Goal: Task Accomplishment & Management: Manage account settings

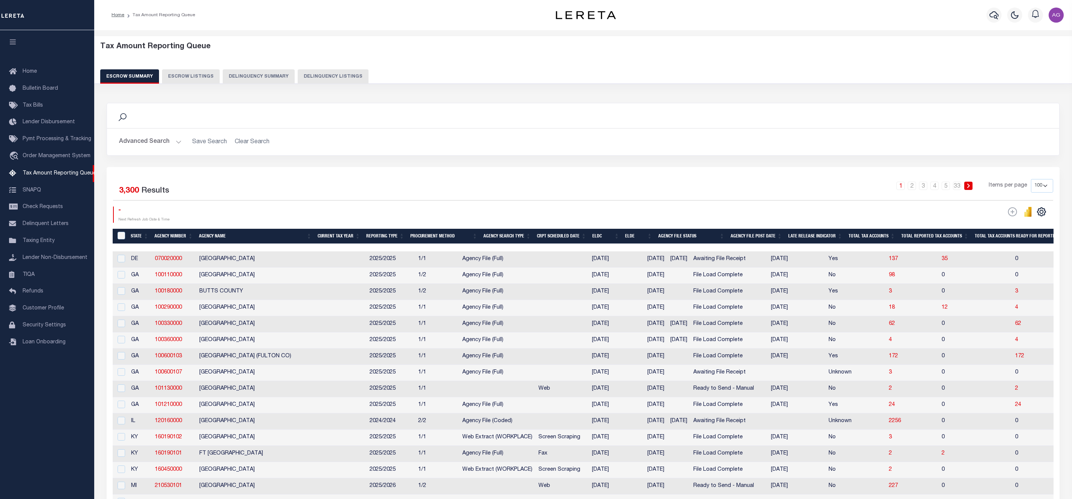
select select "100"
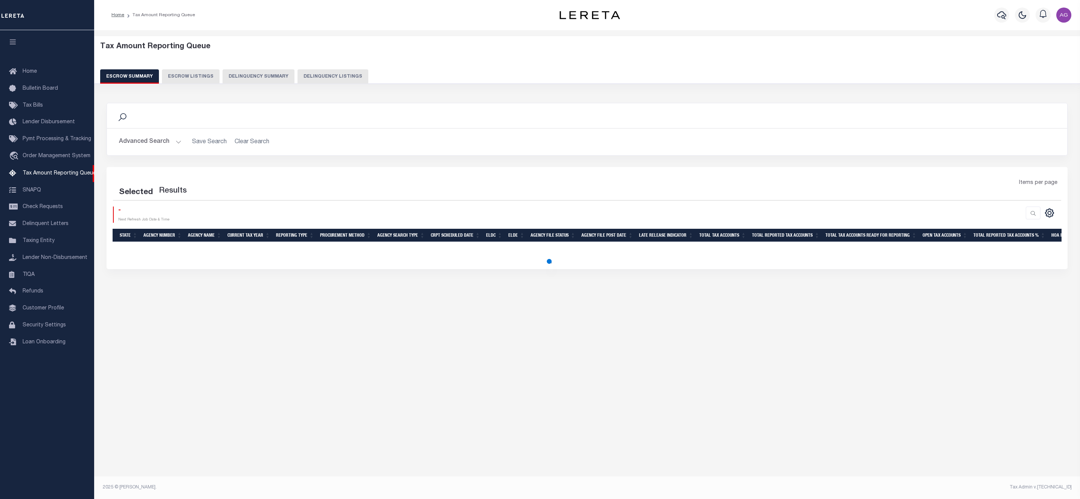
click at [278, 78] on button "Delinquency Summary" at bounding box center [259, 76] width 72 height 14
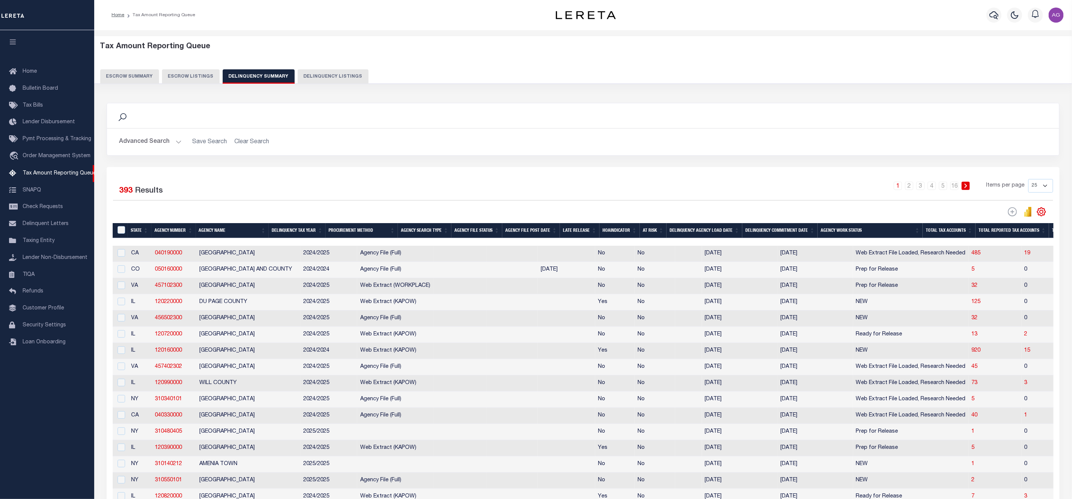
click at [165, 140] on button "Advanced Search" at bounding box center [150, 141] width 63 height 15
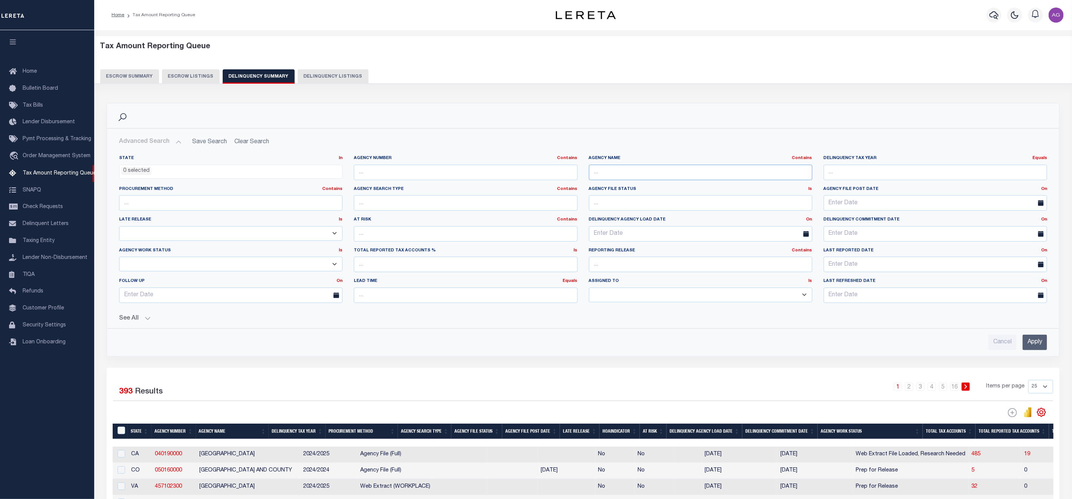
click at [635, 174] on input "text" at bounding box center [700, 172] width 223 height 15
paste input "ALAMEDA COUNTY"
type input "ALAMEDA COUNTY"
click at [1034, 340] on input "Apply" at bounding box center [1034, 341] width 24 height 15
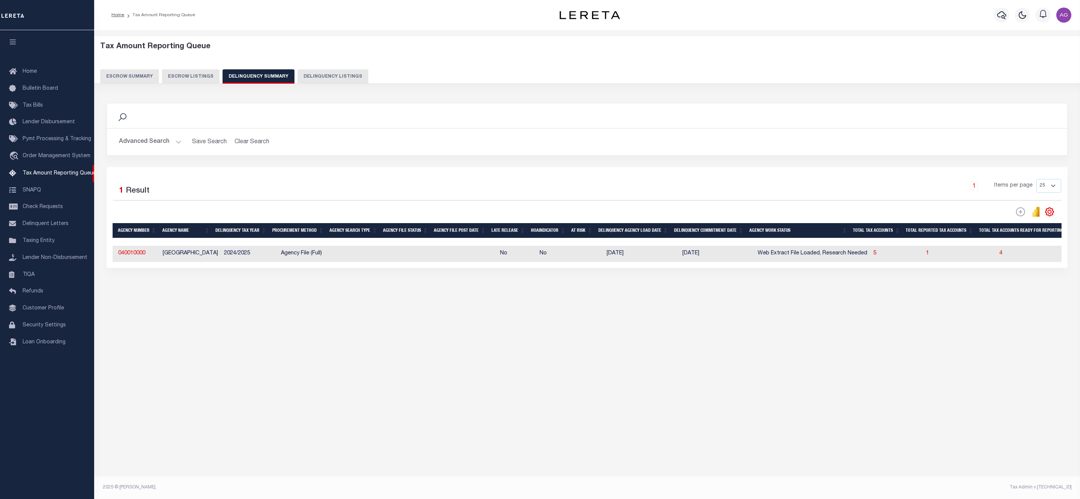
scroll to position [0, 192]
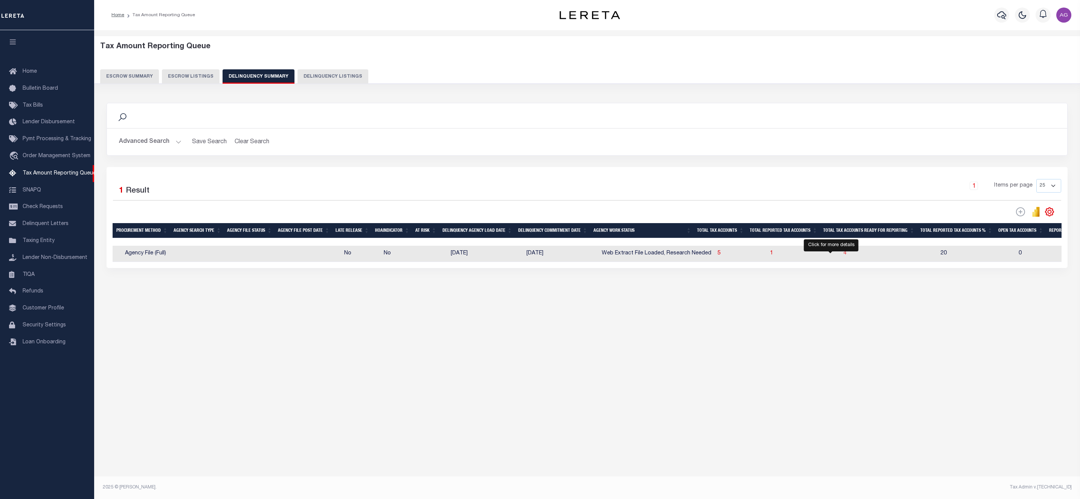
click at [844, 256] on span "4" at bounding box center [845, 252] width 3 height 5
select select "100"
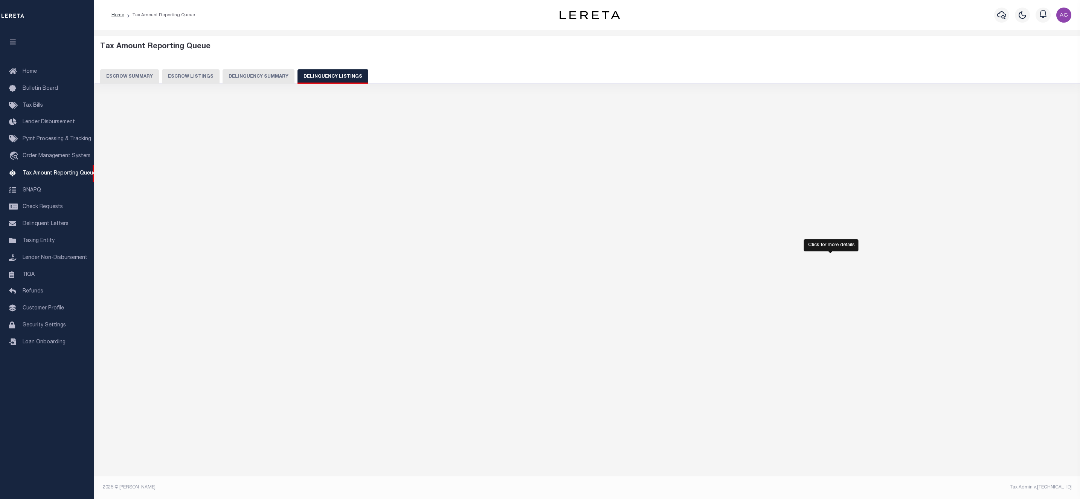
select select "100"
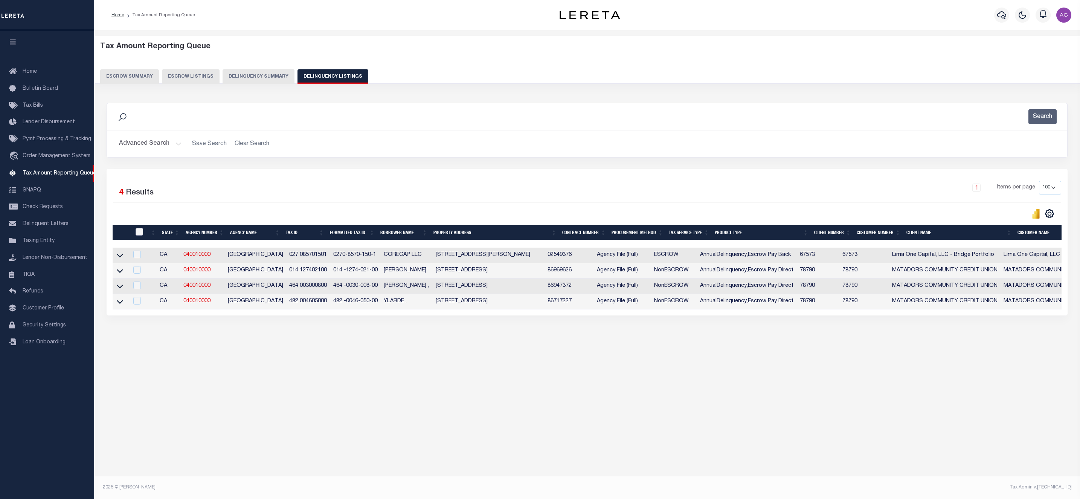
click at [141, 235] on input "checkbox" at bounding box center [140, 232] width 8 height 8
checkbox input "true"
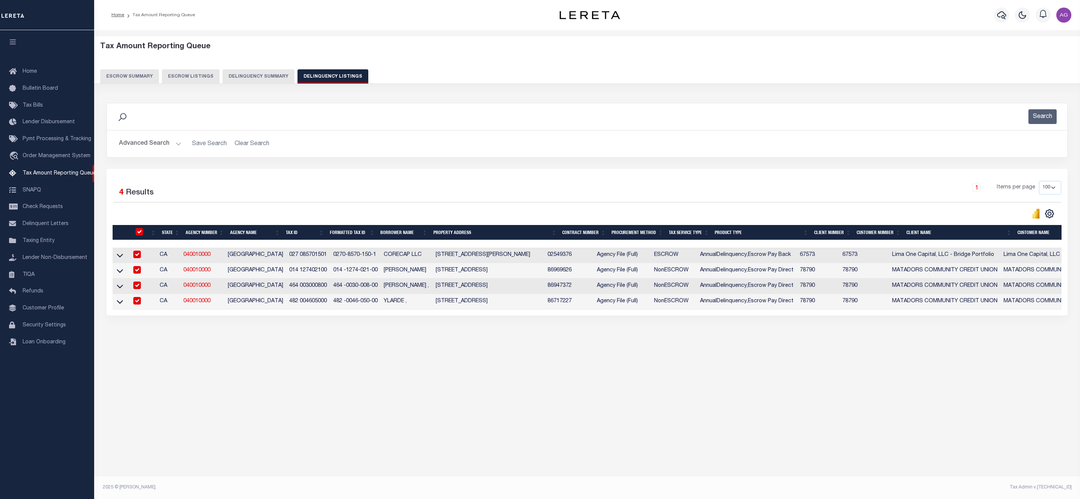
checkbox input "true"
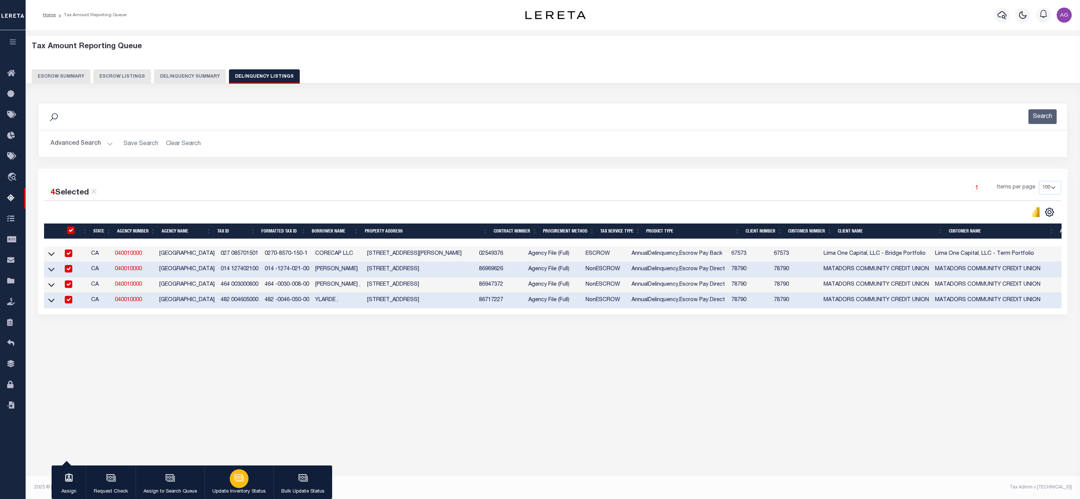
click at [240, 475] on icon "button" at bounding box center [239, 478] width 10 height 10
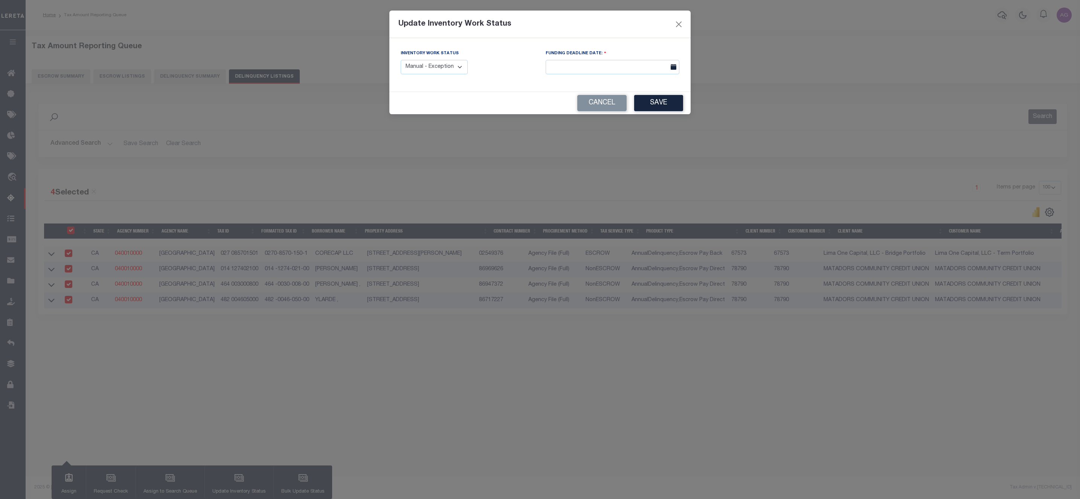
click at [435, 72] on select "Manual - Exception Pended - Awaiting Search Late Add Exception Completed" at bounding box center [434, 67] width 67 height 15
select select "3"
click at [401, 60] on select "Manual - Exception Pended - Awaiting Search Late Add Exception Completed" at bounding box center [434, 67] width 67 height 15
click at [646, 103] on button "Save" at bounding box center [658, 103] width 49 height 16
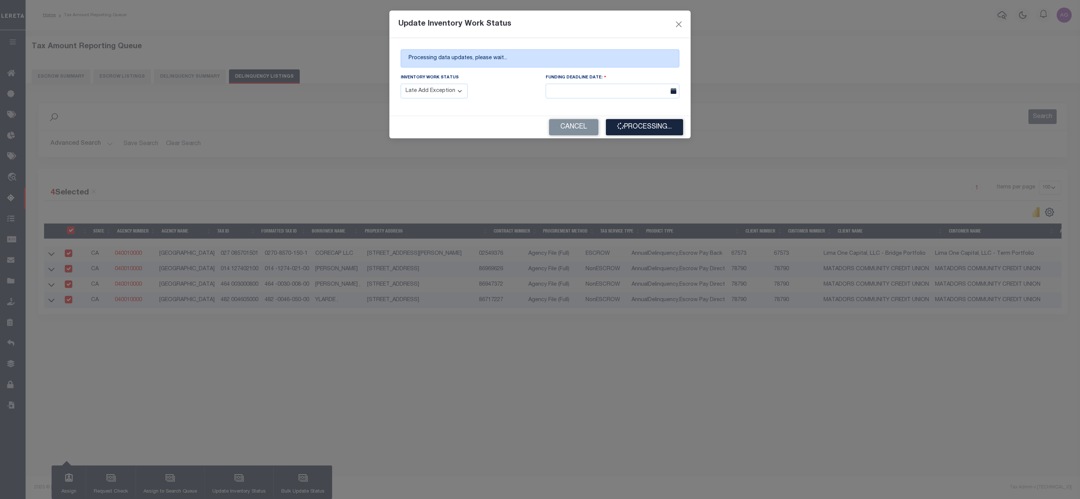
click at [512, 372] on div "Update Inventory Work Status Processing data updates, please wait... Inventory …" at bounding box center [540, 249] width 1080 height 499
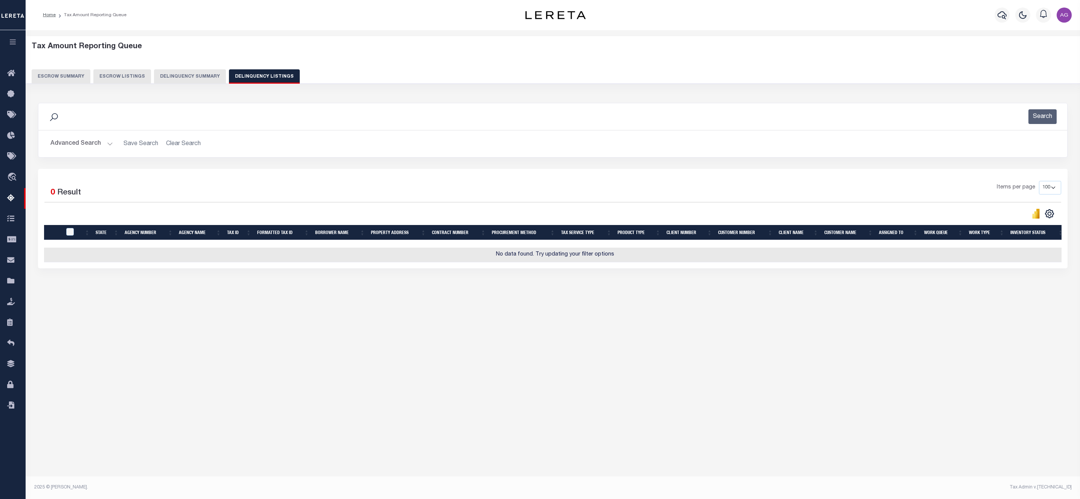
click at [191, 78] on button "Delinquency Summary" at bounding box center [190, 76] width 72 height 14
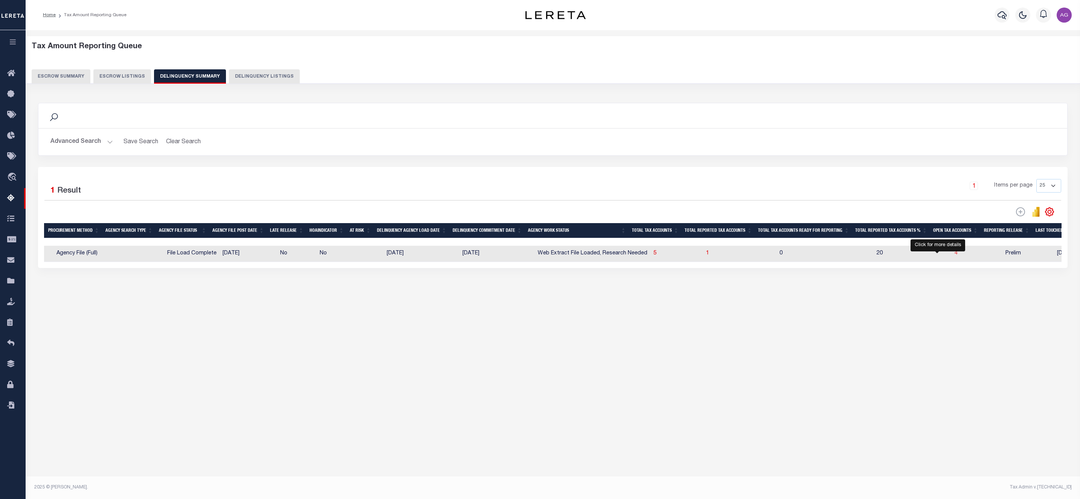
click at [955, 255] on span "4" at bounding box center [956, 252] width 3 height 5
select select "100"
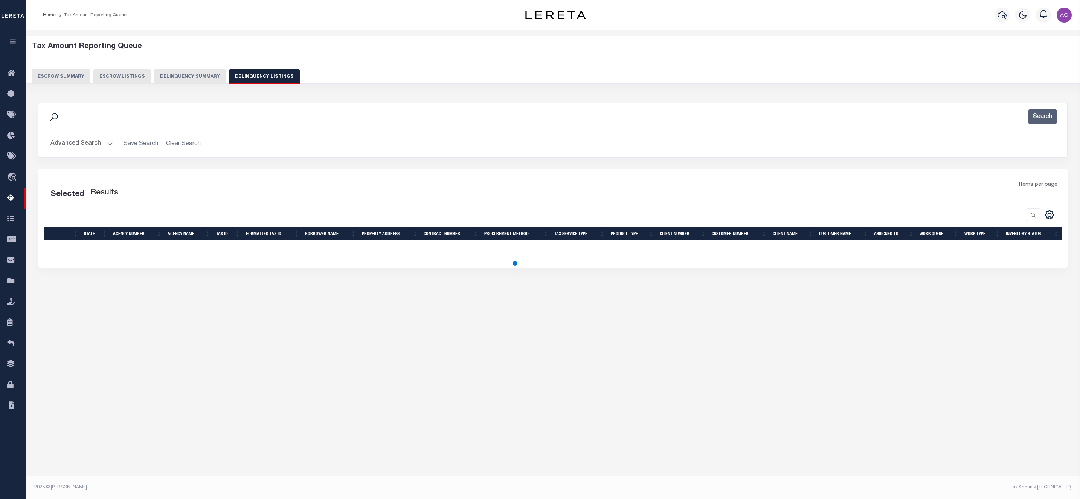
select select "100"
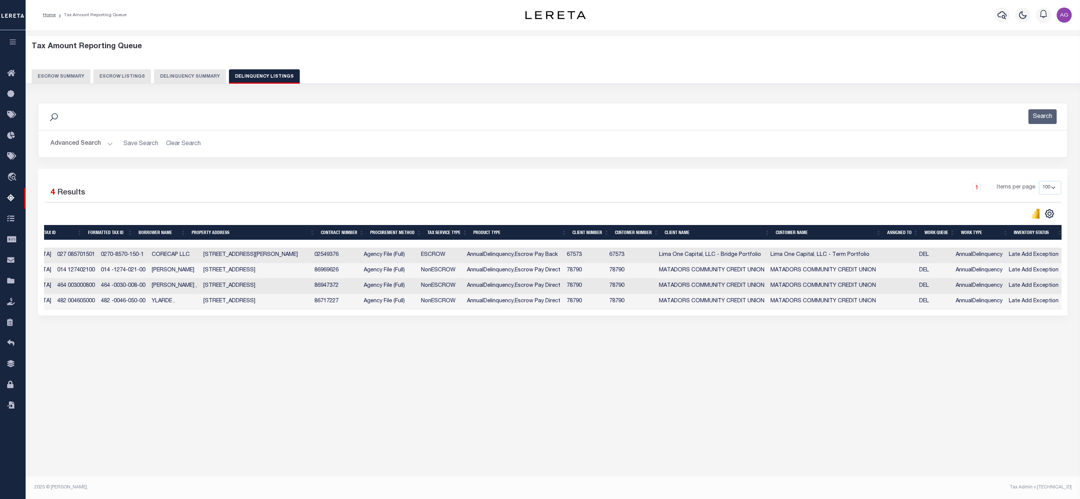
scroll to position [0, 0]
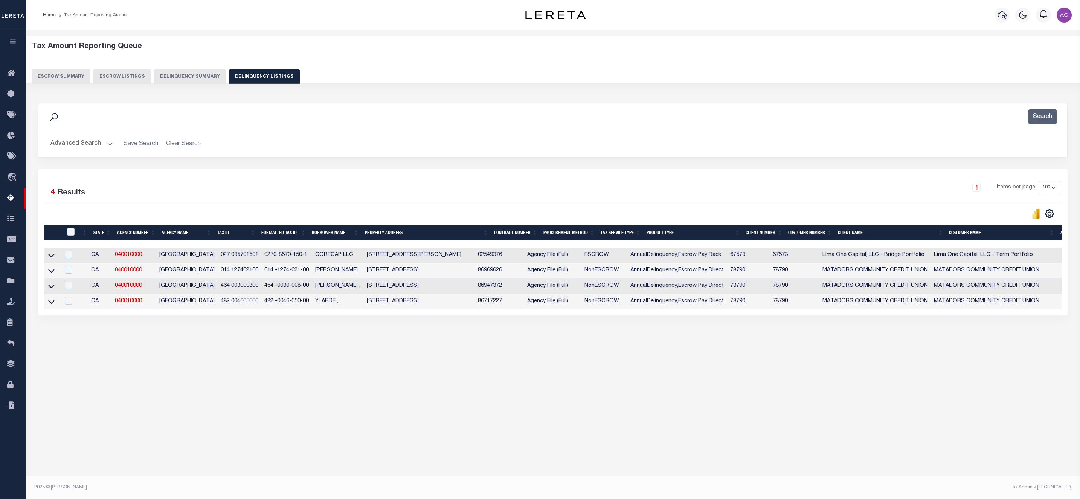
click at [49, 305] on icon at bounding box center [51, 302] width 6 height 8
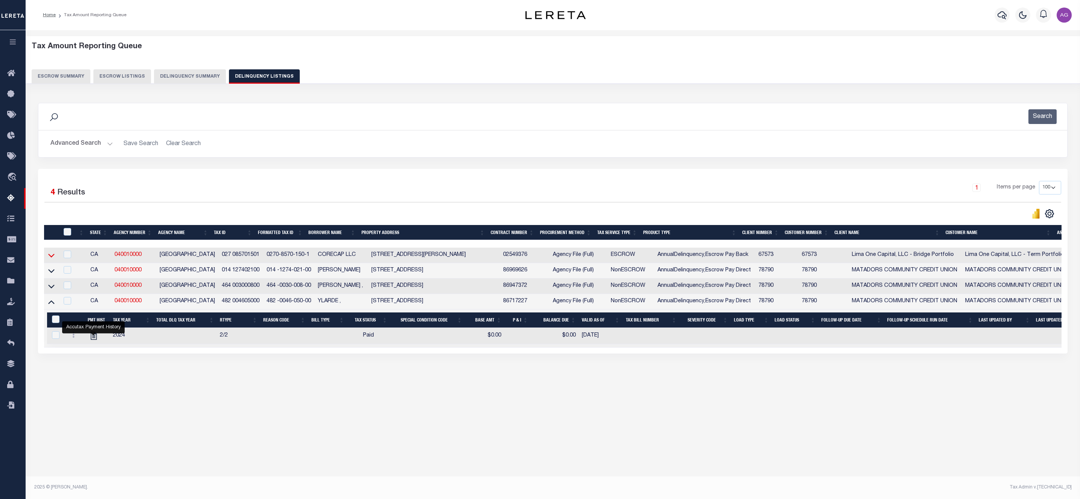
click at [49, 259] on icon at bounding box center [51, 255] width 6 height 8
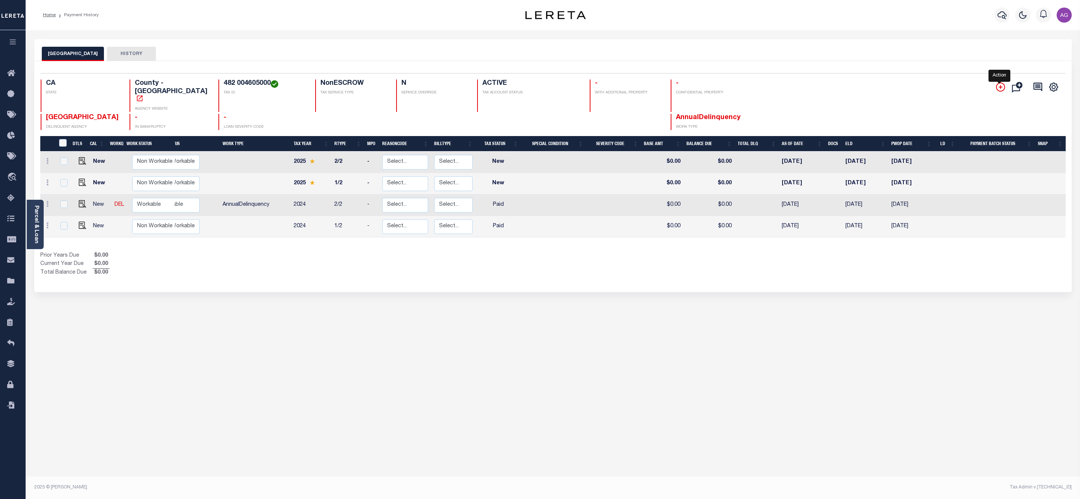
click at [999, 86] on icon "" at bounding box center [1000, 86] width 9 height 9
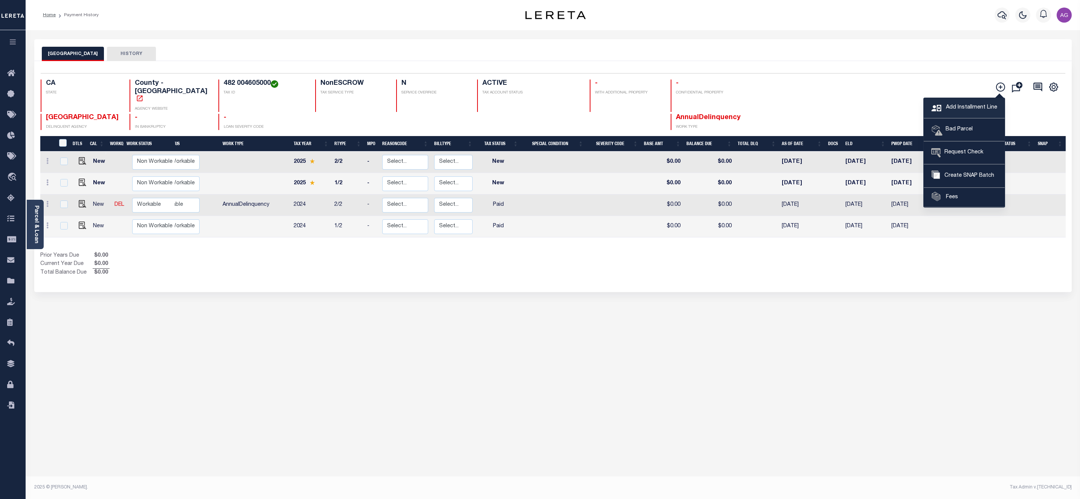
click at [968, 105] on span "Add Installment Line" at bounding box center [970, 108] width 53 height 8
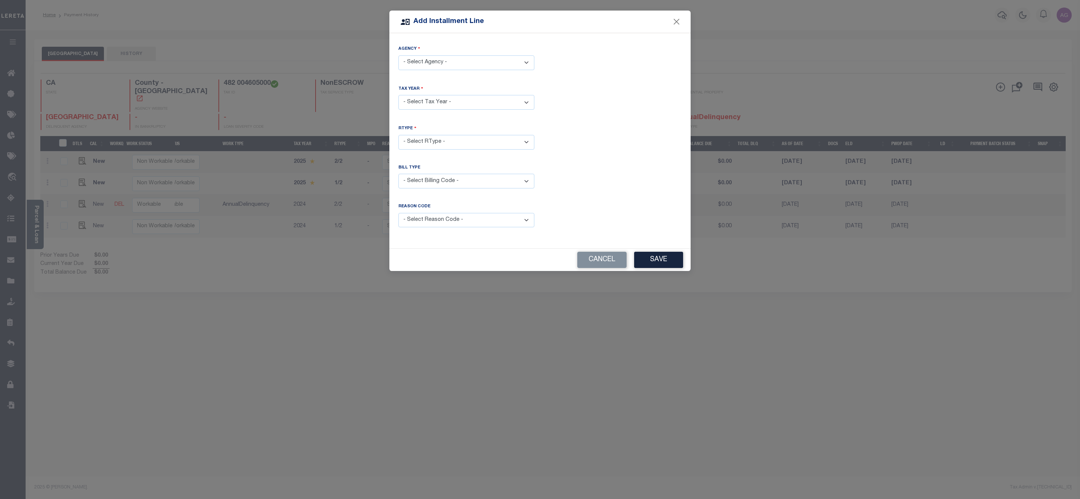
click at [469, 61] on select "- Select Agency - ALAMEDA COUNTY - County" at bounding box center [466, 62] width 136 height 15
select select "600100000"
click at [398, 55] on select "- Select Agency - ALAMEDA COUNTY - County" at bounding box center [466, 62] width 136 height 15
click at [446, 103] on select "- Select Year - 2005 2006 2007 2008 2009 2010 2011 2012 2013 2014 2015 2016 201…" at bounding box center [466, 102] width 136 height 15
select select "2023"
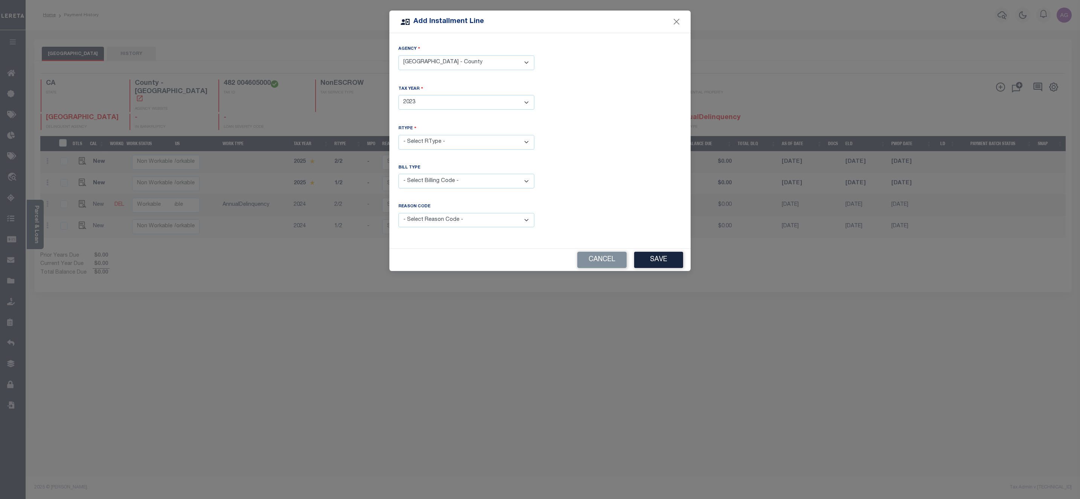
click at [398, 95] on select "- Select Year - 2005 2006 2007 2008 2009 2010 2011 2012 2013 2014 2015 2016 201…" at bounding box center [466, 102] width 136 height 15
click at [441, 139] on select "- Select RType - 1/2 2/2" at bounding box center [466, 142] width 136 height 15
select select "0"
click at [398, 135] on select "- Select RType - 1/2 2/2" at bounding box center [466, 142] width 136 height 15
click at [659, 265] on button "Save" at bounding box center [658, 260] width 49 height 16
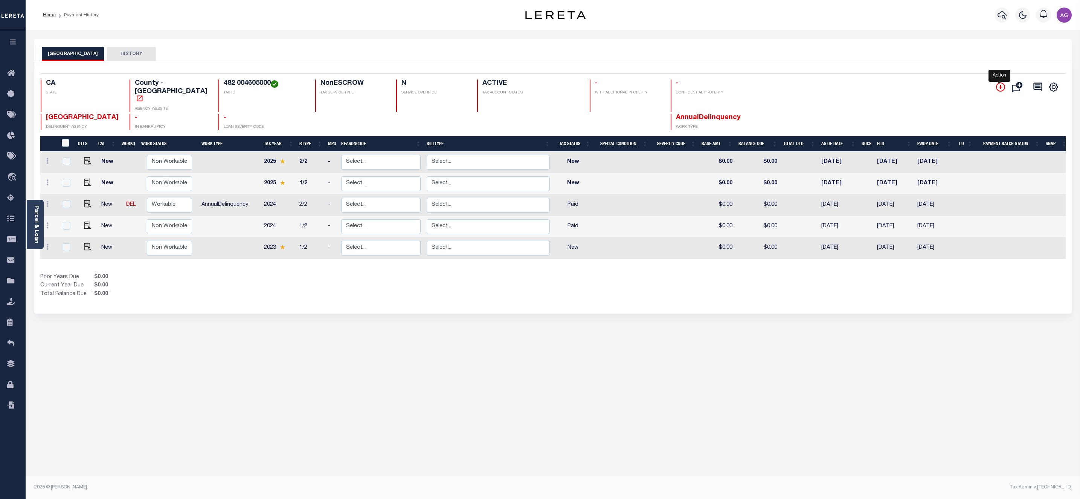
click at [1001, 88] on icon "" at bounding box center [1000, 86] width 9 height 9
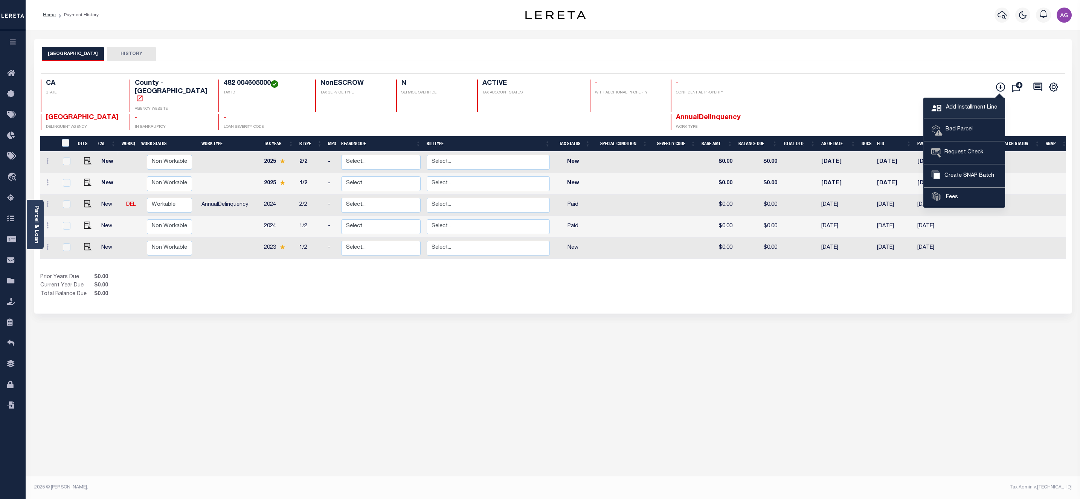
click at [959, 105] on span "Add Installment Line" at bounding box center [970, 108] width 53 height 8
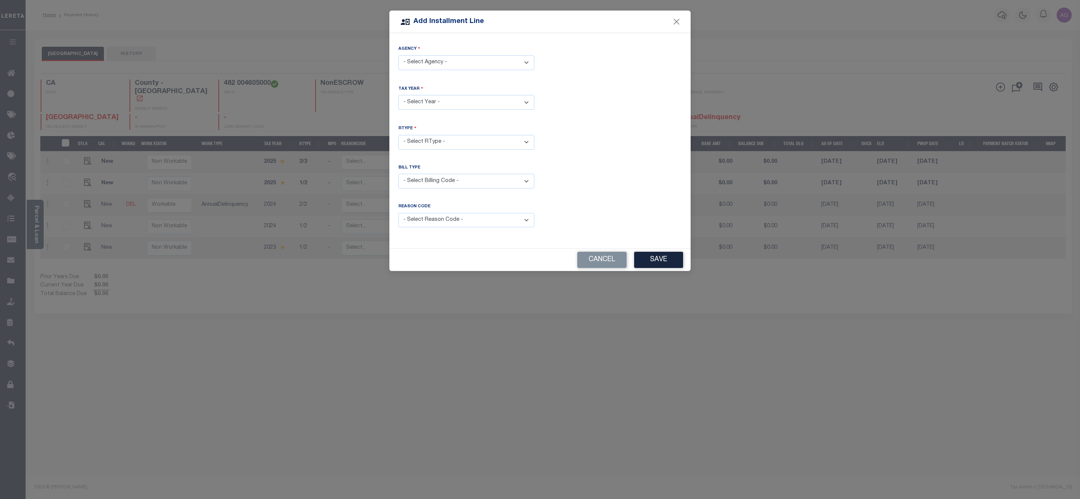
click at [455, 56] on select "- Select Agency - ALAMEDA COUNTY - County" at bounding box center [466, 62] width 136 height 15
select select "600100000"
click at [398, 55] on select "- Select Agency - ALAMEDA COUNTY - County" at bounding box center [466, 62] width 136 height 15
click at [441, 102] on select "- Select Year - 2005 2006 2007 2008 2009 2010 2011 2012 2013 2014 2015 2016 201…" at bounding box center [466, 102] width 136 height 15
select select "2022"
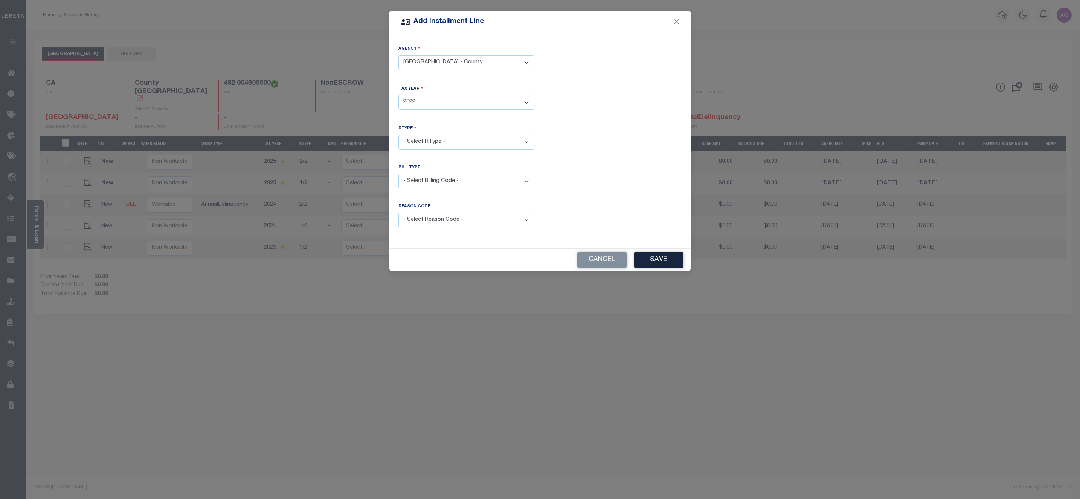
click at [398, 95] on select "- Select Year - 2005 2006 2007 2008 2009 2010 2011 2012 2013 2014 2015 2016 201…" at bounding box center [466, 102] width 136 height 15
click at [434, 145] on select "- Select RType - 1/2 2/2" at bounding box center [466, 142] width 136 height 15
select select "0"
click at [398, 135] on select "- Select RType - 1/2 2/2" at bounding box center [466, 142] width 136 height 15
click at [446, 189] on div "Bill Type - Select Billing Code - Regular Delinquent Supplemental Corrected/Adj…" at bounding box center [466, 181] width 147 height 33
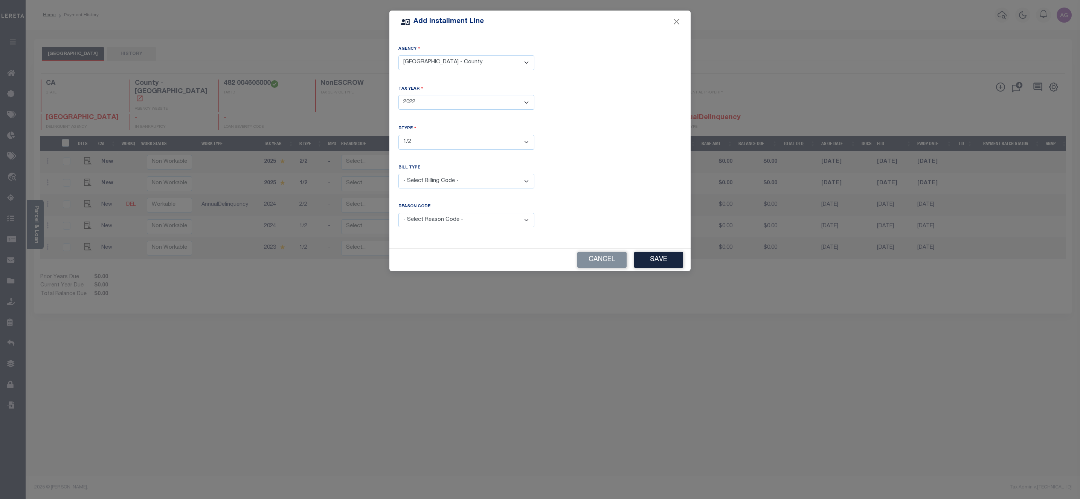
click at [449, 177] on select "- Select Billing Code - Regular Delinquent Supplemental Corrected/Adjusted Bill…" at bounding box center [466, 181] width 136 height 15
select select "1"
click at [398, 174] on select "- Select Billing Code - Regular Delinquent Supplemental Corrected/Adjusted Bill…" at bounding box center [466, 181] width 136 height 15
click at [635, 260] on button "Save" at bounding box center [658, 260] width 49 height 16
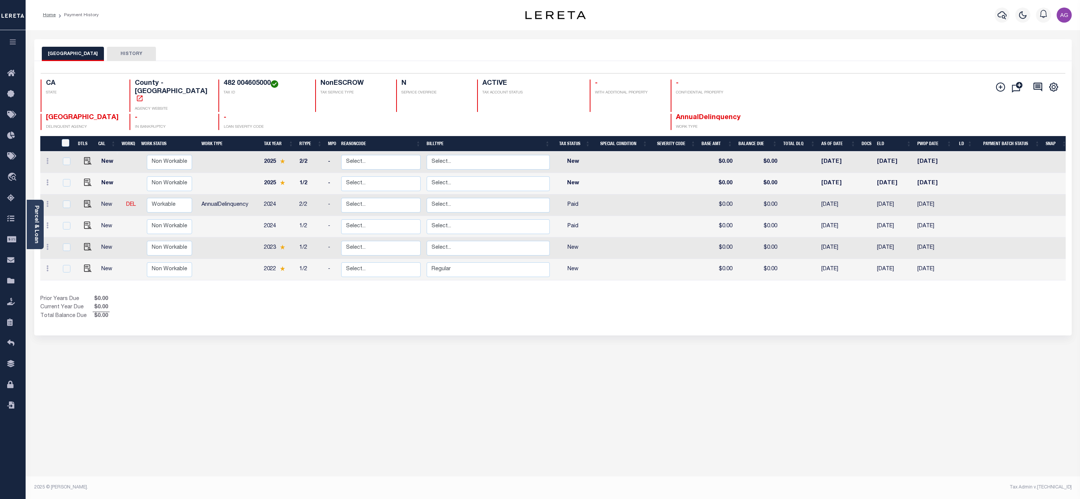
click at [679, 320] on div "Selected 6 Results 1 Items per page 25 50 100 CA STATE TAX ID N" at bounding box center [553, 198] width 1038 height 274
click at [45, 202] on link at bounding box center [47, 205] width 8 height 6
click at [64, 226] on img at bounding box center [66, 230] width 8 height 8
select select "PYD"
type input "$0.00"
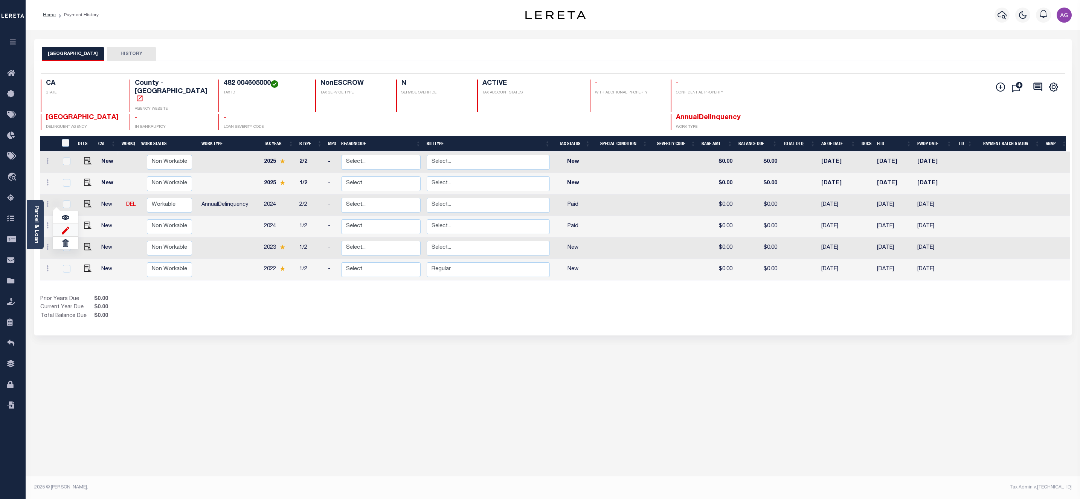
type input "$0.00"
type input "[DATE]"
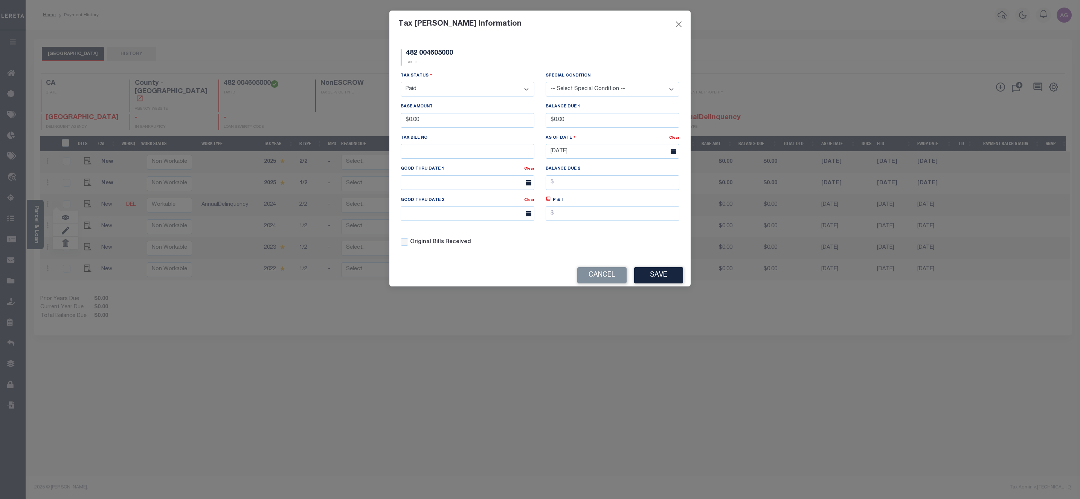
click at [458, 98] on div "Tax Status - Select Status - Open Due/Unpaid Paid Incomplete No Tax Due Interna…" at bounding box center [467, 87] width 145 height 31
click at [442, 86] on select "- Select Status - Open Due/Unpaid Paid Incomplete No Tax Due Internal Refund Pr…" at bounding box center [468, 89] width 134 height 15
select select "DUE"
click at [401, 82] on select "- Select Status - Open Due/Unpaid Paid Incomplete No Tax Due Internal Refund Pr…" at bounding box center [468, 89] width 134 height 15
drag, startPoint x: 408, startPoint y: 125, endPoint x: 458, endPoint y: 123, distance: 49.8
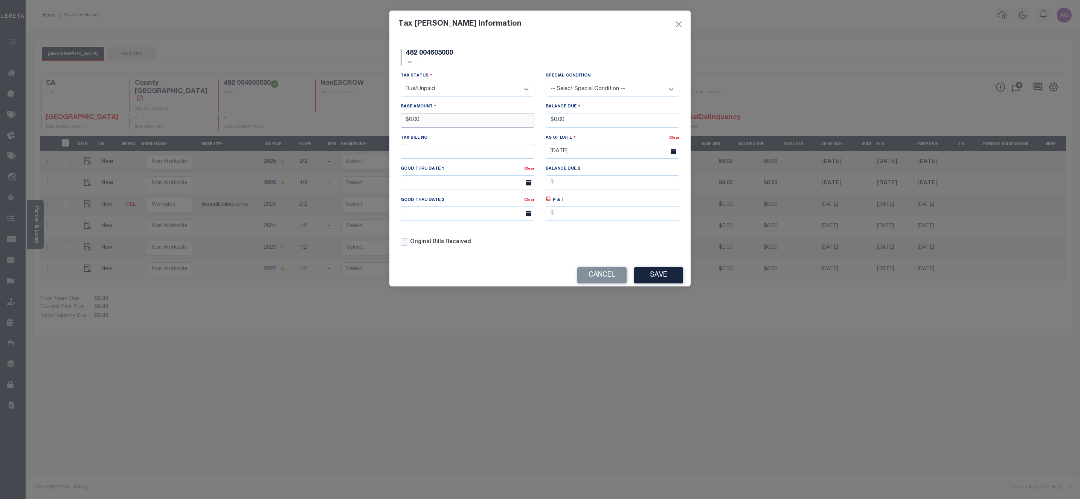
click at [456, 122] on input "$0.00" at bounding box center [468, 120] width 134 height 15
type input "$12.00"
drag, startPoint x: 554, startPoint y: 122, endPoint x: 607, endPoint y: 127, distance: 53.3
click at [606, 126] on input "$0.00" at bounding box center [613, 120] width 134 height 15
type input "$12.00"
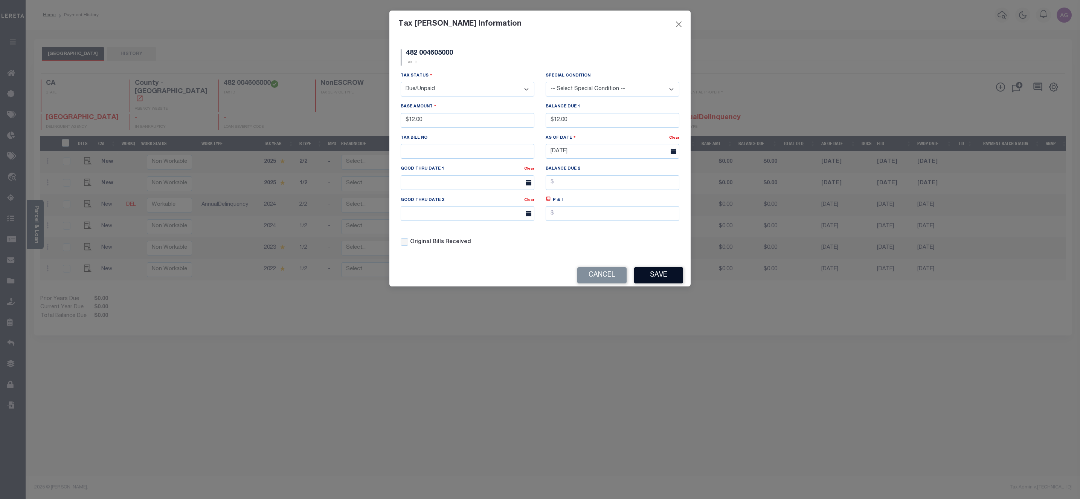
click at [661, 283] on button "Save" at bounding box center [658, 275] width 49 height 16
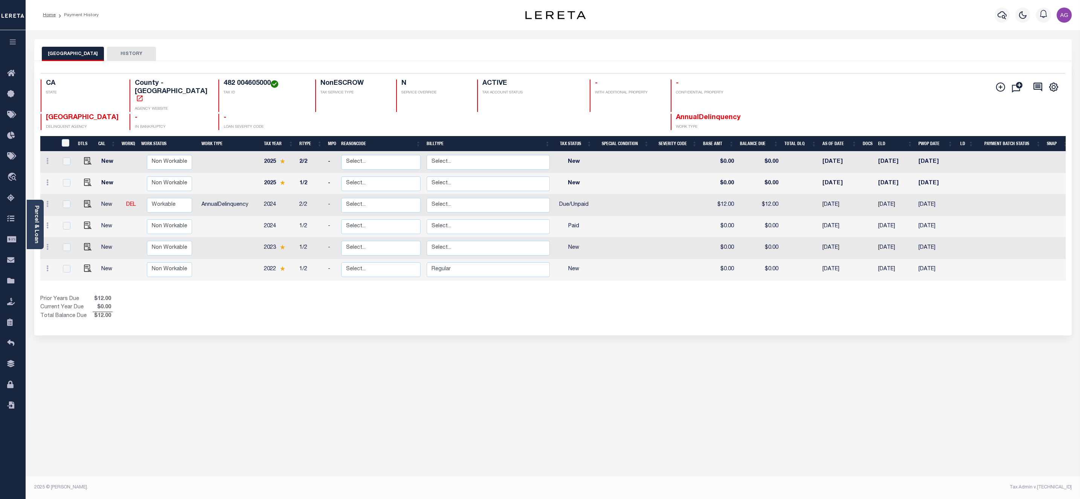
click at [49, 222] on div at bounding box center [49, 226] width 12 height 9
checkbox input "true"
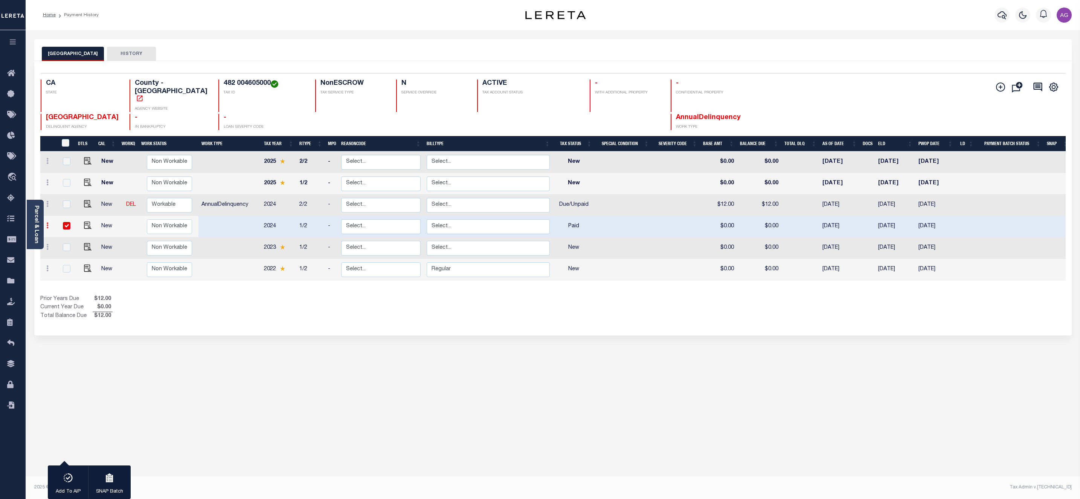
click at [46, 222] on icon at bounding box center [47, 225] width 2 height 6
click at [66, 247] on img at bounding box center [66, 251] width 8 height 8
type input "$0.00"
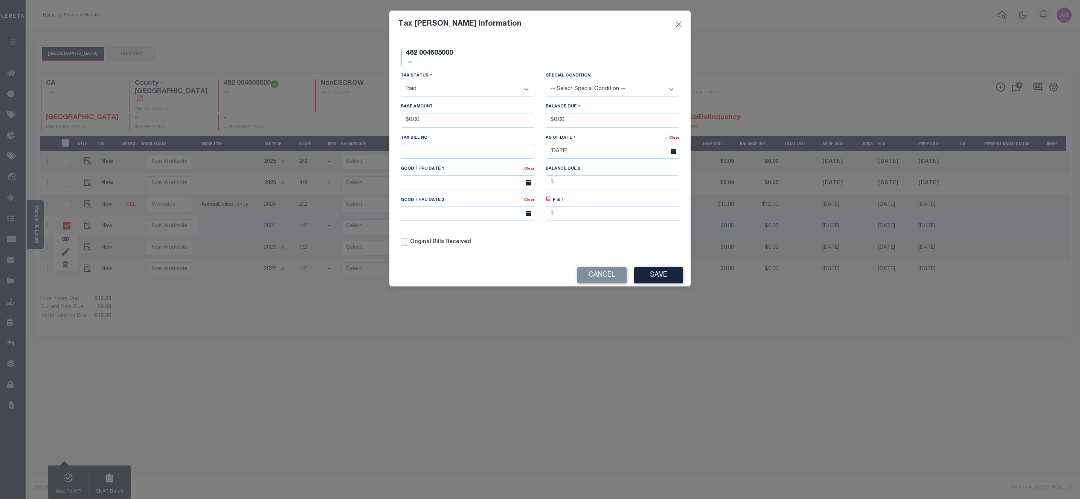
click at [463, 95] on select "- Select Status - Open Due/Unpaid Paid Incomplete No Tax Due Internal Refund Pr…" at bounding box center [468, 89] width 134 height 15
select select "DUE"
click at [401, 82] on select "- Select Status - Open Due/Unpaid Paid Incomplete No Tax Due Internal Refund Pr…" at bounding box center [468, 89] width 134 height 15
drag, startPoint x: 409, startPoint y: 122, endPoint x: 442, endPoint y: 120, distance: 32.5
click at [442, 120] on input "$0.00" at bounding box center [468, 120] width 134 height 15
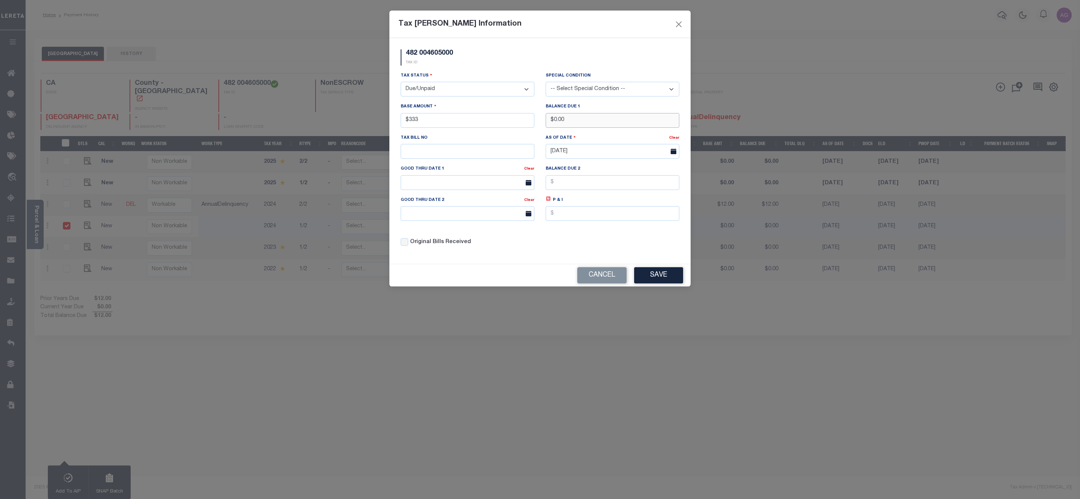
type input "$333.00"
drag, startPoint x: 552, startPoint y: 124, endPoint x: 584, endPoint y: 120, distance: 32.6
click at [584, 120] on input "$0.00" at bounding box center [613, 120] width 134 height 15
type input "$333.00"
click at [650, 283] on button "Save" at bounding box center [658, 275] width 49 height 16
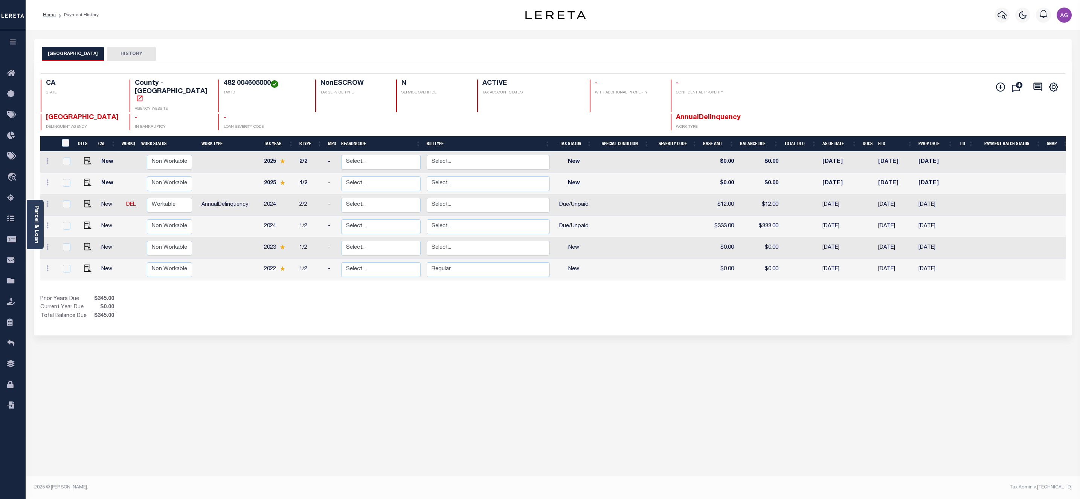
click at [46, 265] on icon at bounding box center [47, 268] width 2 height 6
click at [64, 249] on img at bounding box center [66, 253] width 8 height 8
select select "NW2"
type input "$0.00"
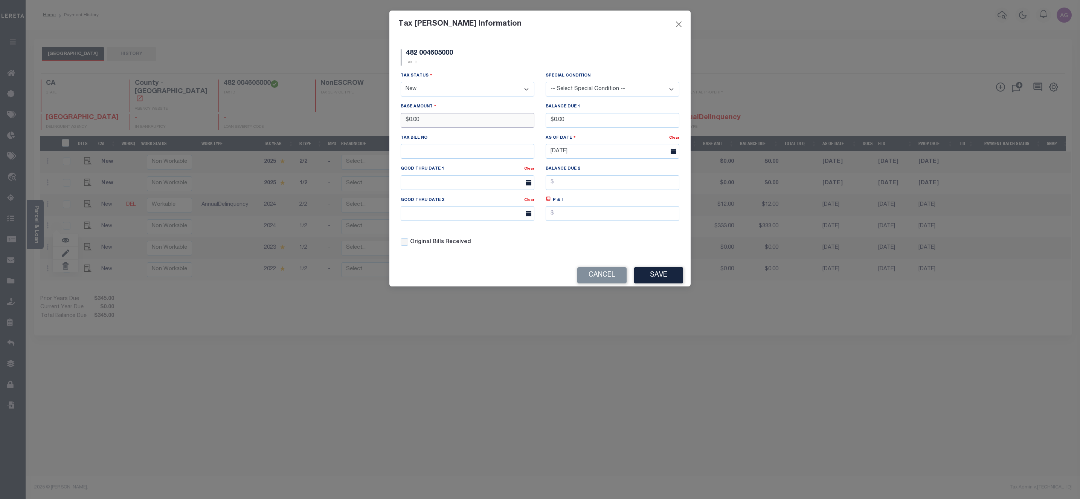
click at [432, 120] on input "$0.00" at bounding box center [468, 120] width 134 height 15
click at [423, 90] on select "- Select Status - Open Due/Unpaid Paid Incomplete No Tax Due Internal Refund Pr…" at bounding box center [468, 89] width 134 height 15
select select "DUE"
click at [401, 82] on select "- Select Status - Open Due/Unpaid Paid Incomplete No Tax Due Internal Refund Pr…" at bounding box center [468, 89] width 134 height 15
drag, startPoint x: 419, startPoint y: 125, endPoint x: 460, endPoint y: 121, distance: 40.8
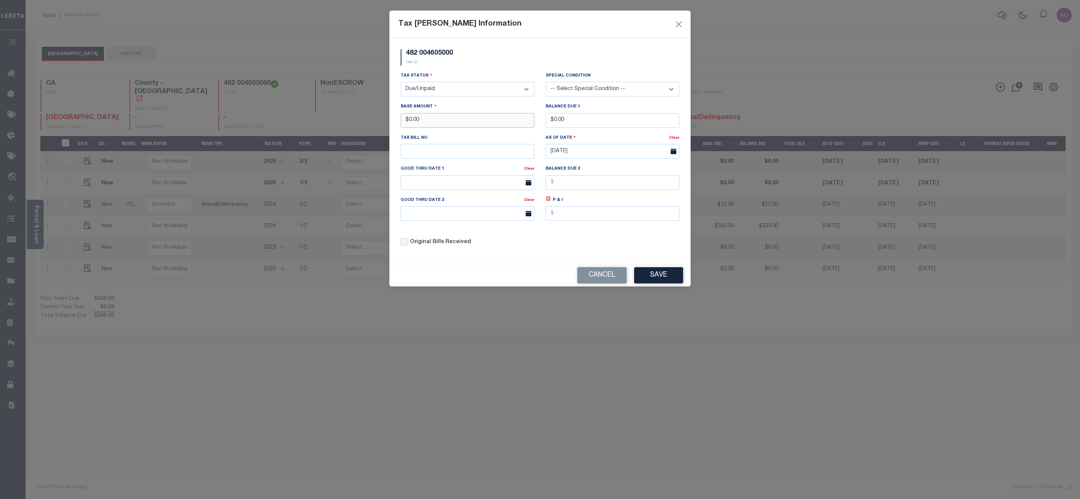
click at [460, 122] on input "$0.00" at bounding box center [468, 120] width 134 height 15
type input "$111.00"
drag, startPoint x: 553, startPoint y: 122, endPoint x: 589, endPoint y: 122, distance: 36.2
click at [589, 122] on input "$0.00" at bounding box center [613, 120] width 134 height 15
type input "$111.00"
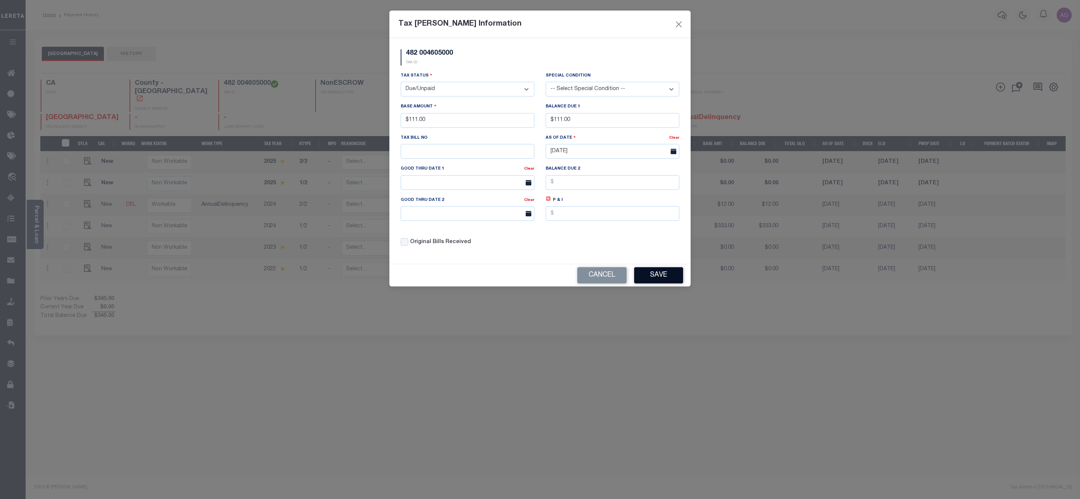
click at [656, 281] on button "Save" at bounding box center [658, 275] width 49 height 16
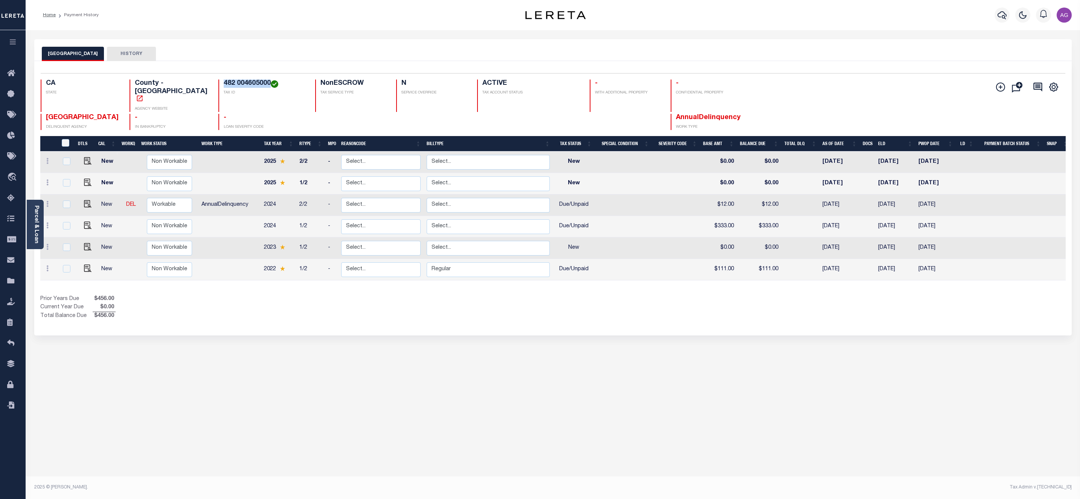
drag, startPoint x: 211, startPoint y: 85, endPoint x: 256, endPoint y: 84, distance: 45.2
click at [256, 84] on h4 "482 004605000" at bounding box center [265, 83] width 82 height 8
copy h4 "482 004605000"
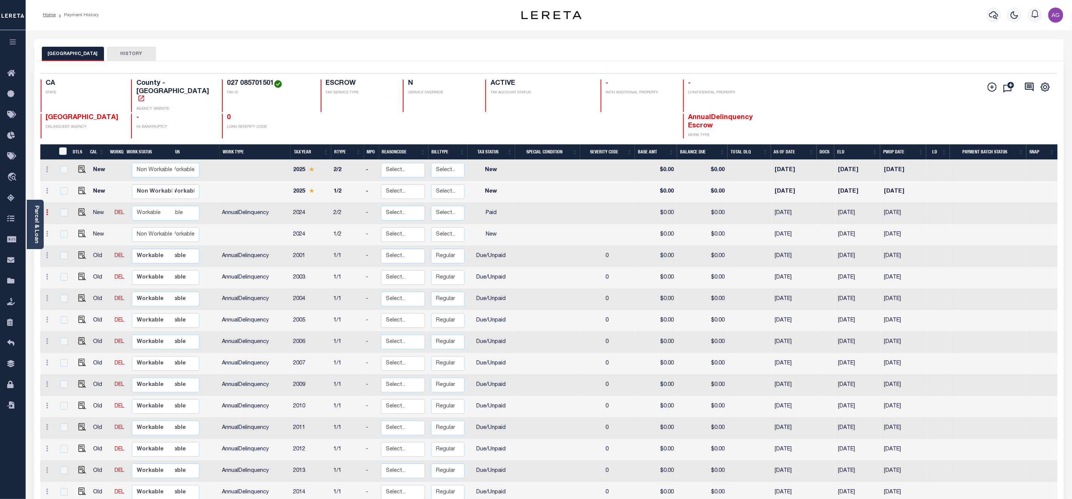
click at [48, 209] on icon at bounding box center [47, 212] width 2 height 6
click at [65, 234] on img at bounding box center [66, 238] width 8 height 8
select select "PYD"
type input "$0.00"
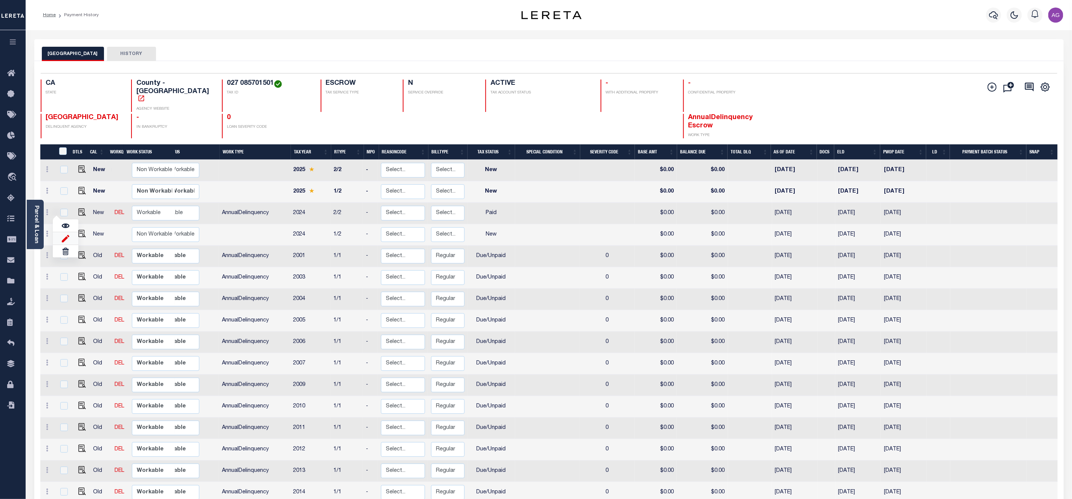
type input "10/08/2025"
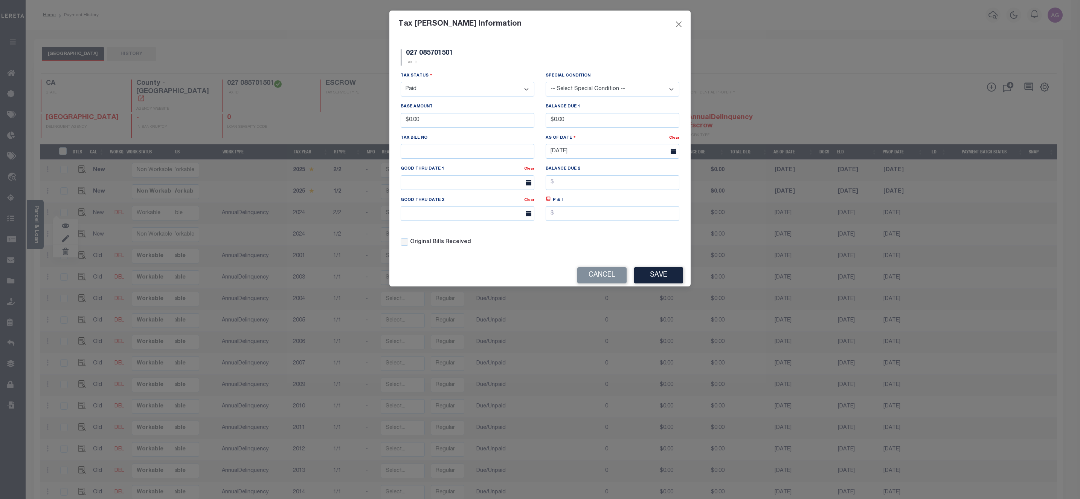
click at [446, 95] on select "- Select Status - Open Due/Unpaid Paid Incomplete No Tax Due Internal Refund Pr…" at bounding box center [468, 89] width 134 height 15
select select "DUE"
click at [401, 82] on select "- Select Status - Open Due/Unpaid Paid Incomplete No Tax Due Internal Refund Pr…" at bounding box center [468, 89] width 134 height 15
drag, startPoint x: 408, startPoint y: 121, endPoint x: 472, endPoint y: 125, distance: 63.4
click at [472, 125] on input "$0.00" at bounding box center [468, 120] width 134 height 15
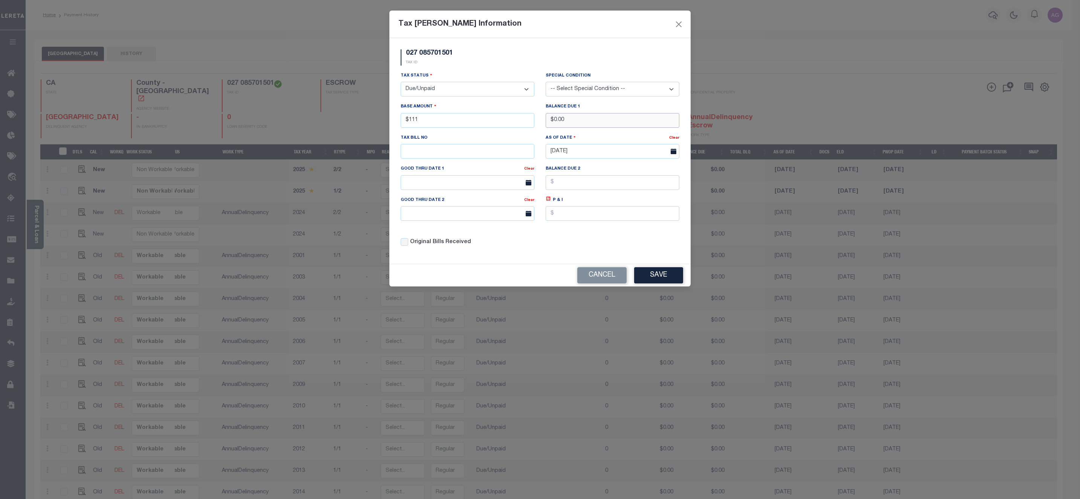
type input "$111.00"
drag, startPoint x: 553, startPoint y: 120, endPoint x: 601, endPoint y: 125, distance: 48.9
click at [601, 125] on input "$0.00" at bounding box center [613, 120] width 134 height 15
type input "$111.00"
click at [666, 277] on button "Save" at bounding box center [658, 275] width 49 height 16
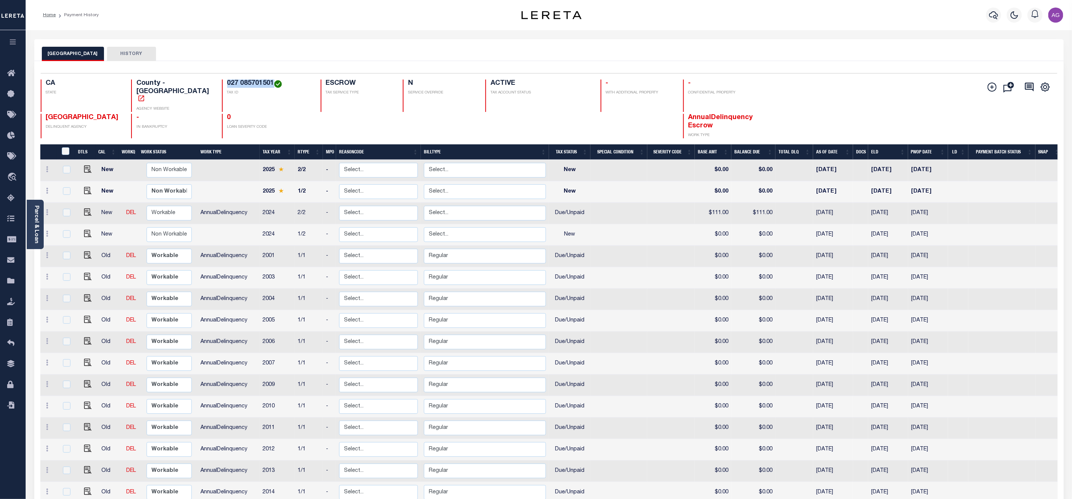
drag, startPoint x: 211, startPoint y: 84, endPoint x: 260, endPoint y: 82, distance: 49.4
click at [260, 82] on div "027 085701501 TAX ID" at bounding box center [267, 95] width 90 height 32
copy h4 "027 085701501"
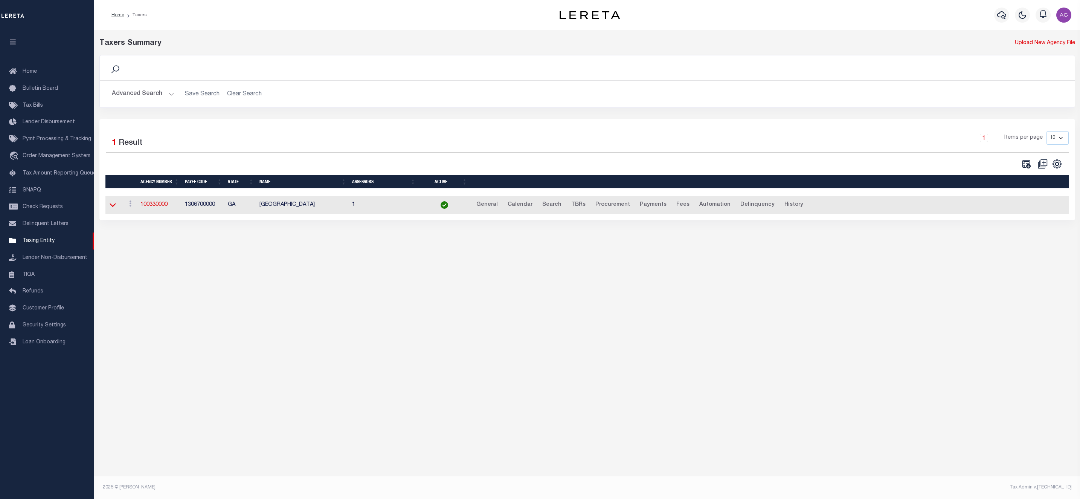
click at [112, 208] on icon at bounding box center [113, 205] width 6 height 8
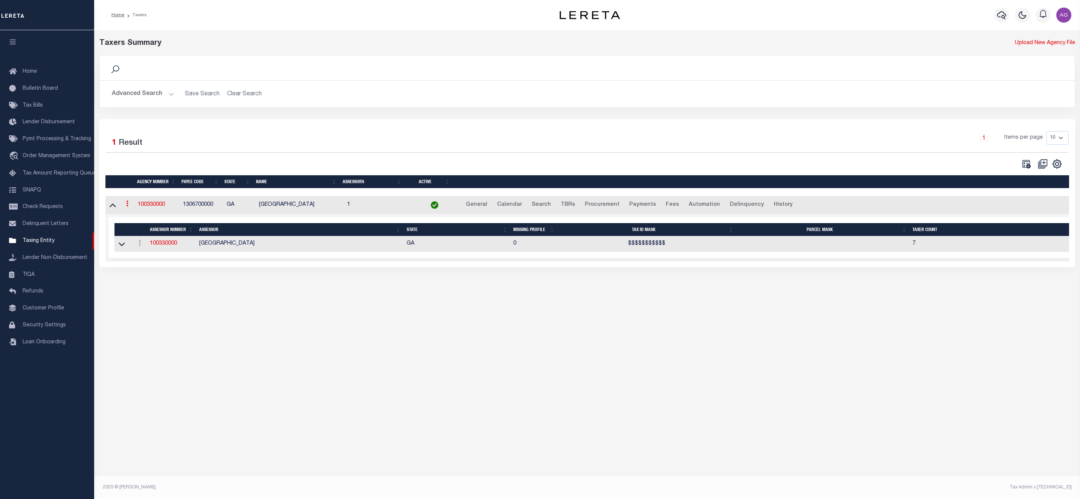
click at [127, 206] on icon at bounding box center [127, 203] width 2 height 6
click at [140, 216] on link "View" at bounding box center [150, 215] width 52 height 12
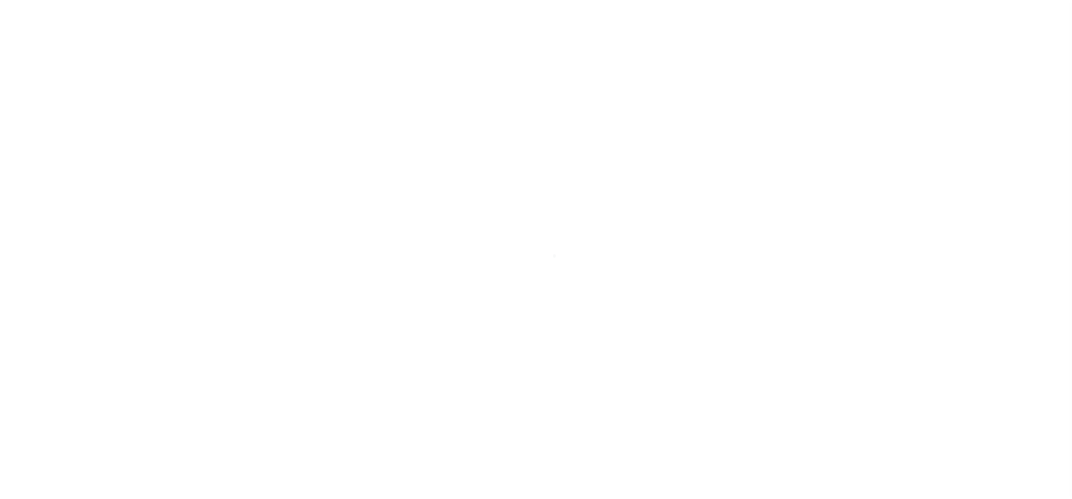
select select
checkbox input "false"
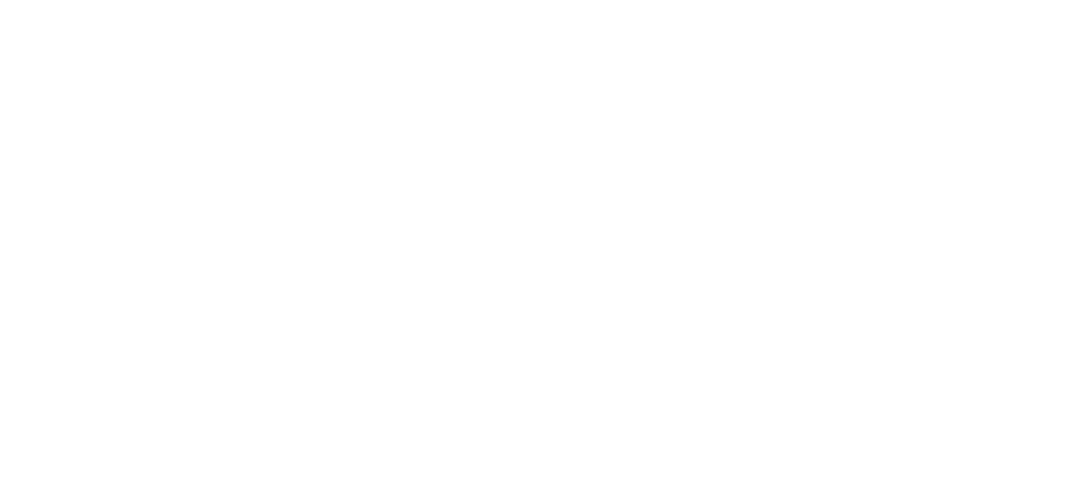
checkbox input "false"
checkbox input "true"
type input "1306700000"
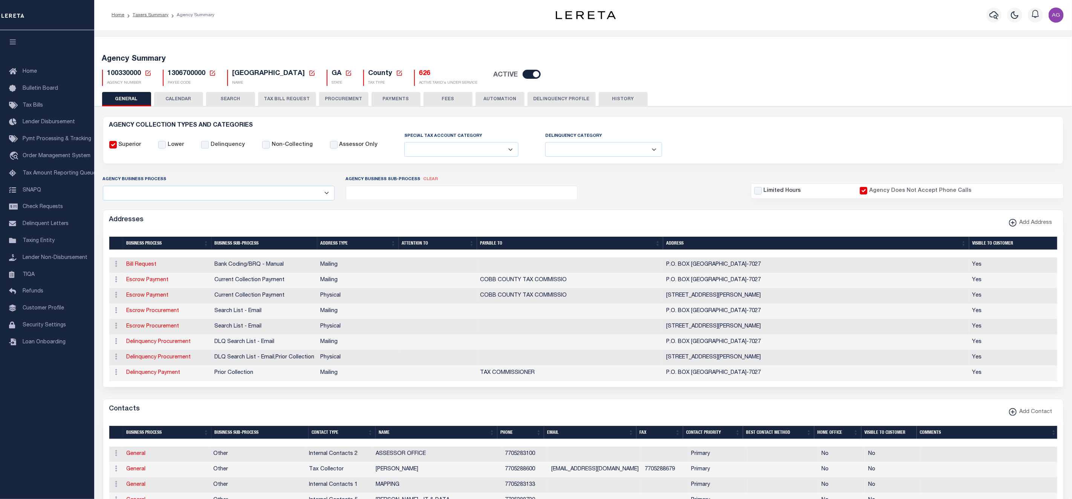
click at [209, 72] on icon at bounding box center [212, 73] width 7 height 7
click at [237, 100] on input "Payee Code" at bounding box center [271, 99] width 90 height 15
paste input "457102300"
type input "457102300"
click at [290, 125] on button "Ok" at bounding box center [297, 120] width 38 height 14
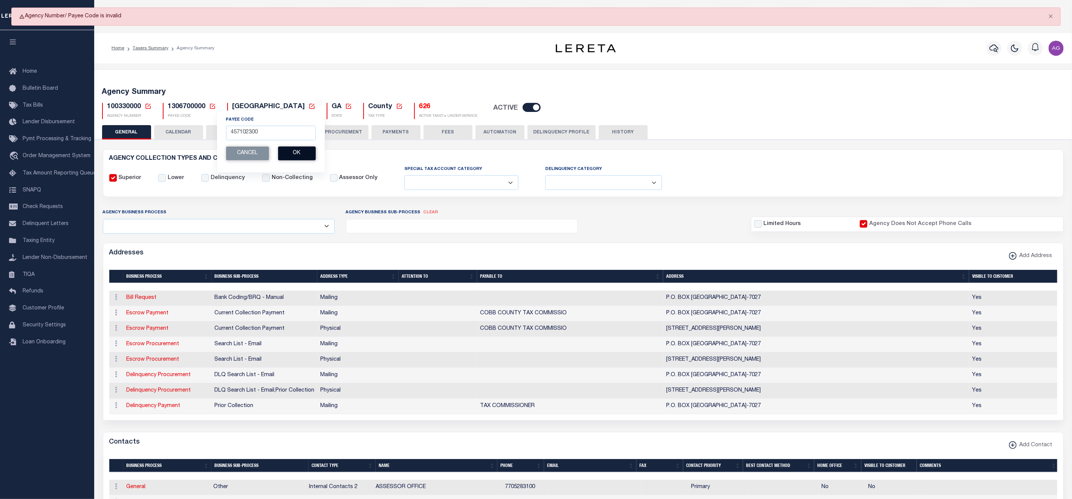
click at [295, 154] on button "Ok" at bounding box center [297, 153] width 38 height 14
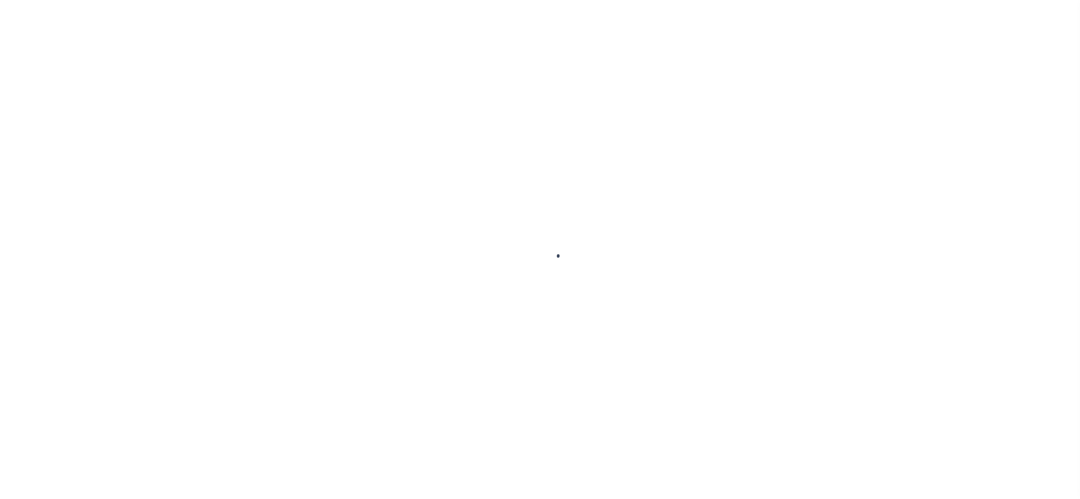
select select
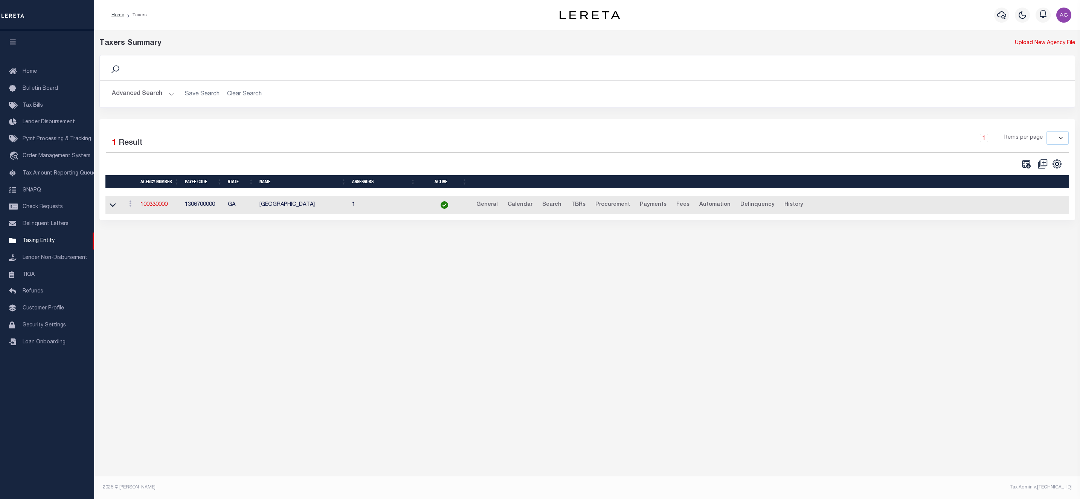
click at [154, 97] on button "Advanced Search" at bounding box center [143, 94] width 63 height 15
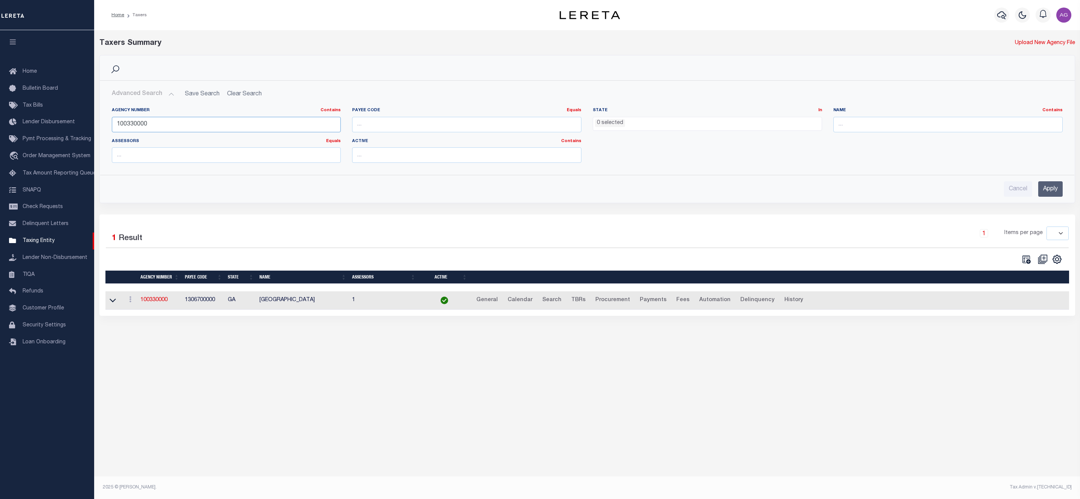
click at [171, 122] on input "100330000" at bounding box center [226, 124] width 229 height 15
click at [425, 125] on input "number" at bounding box center [466, 124] width 229 height 15
paste input "457102300"
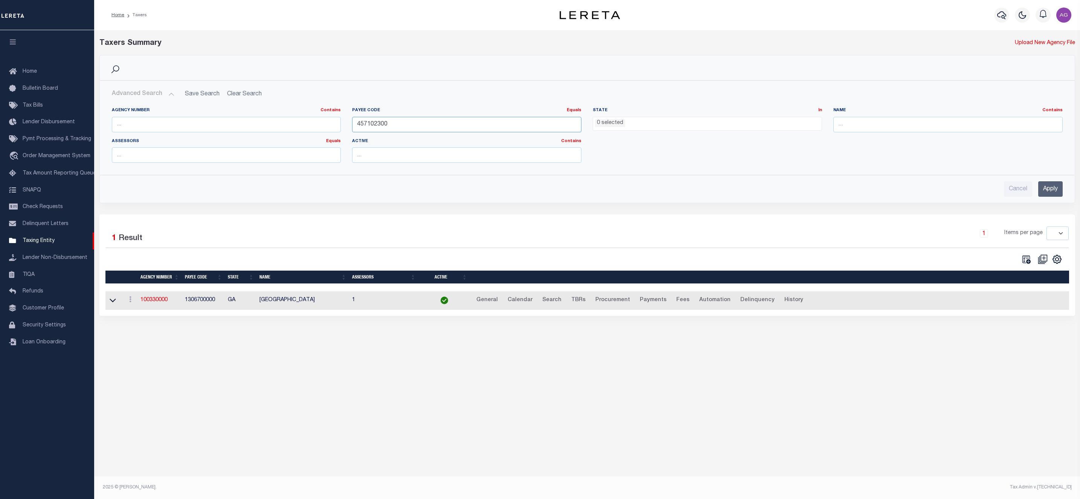
type input "457102300"
click at [1048, 190] on input "Apply" at bounding box center [1050, 188] width 24 height 15
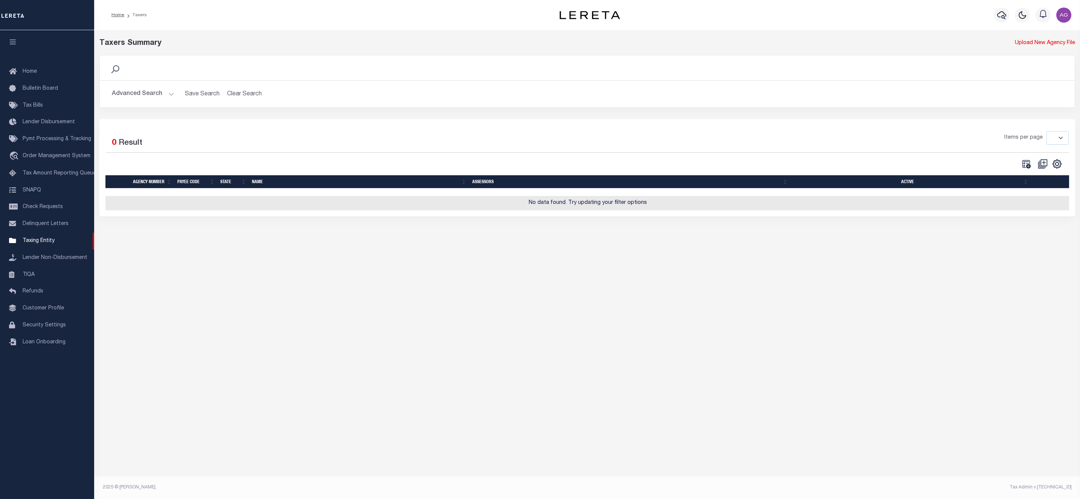
click at [150, 98] on button "Advanced Search" at bounding box center [143, 94] width 63 height 15
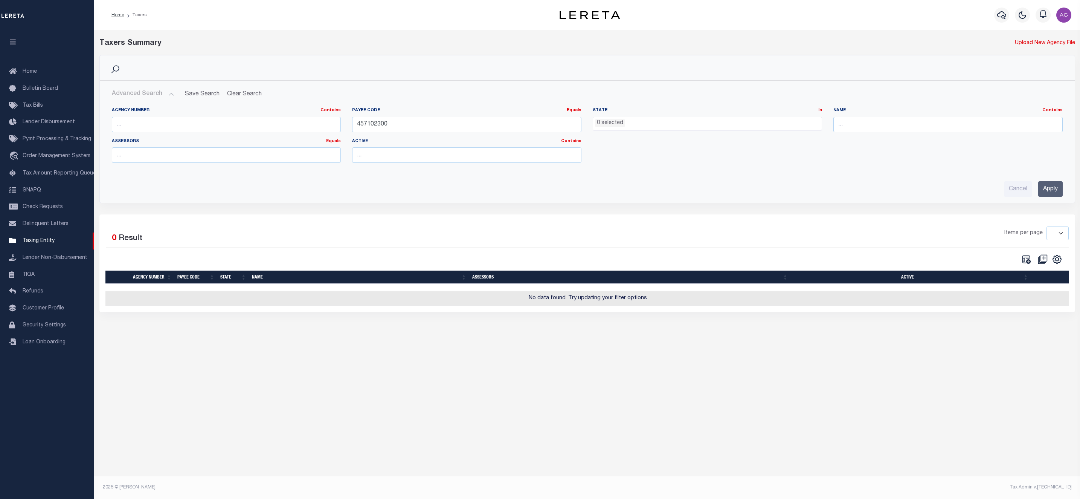
click at [191, 446] on div "Taxers Summary Upload New Agency File Search Advanced Search Save Search Clear …" at bounding box center [587, 254] width 986 height 449
click at [50, 169] on link "Tax Amount Reporting Queue" at bounding box center [47, 173] width 94 height 17
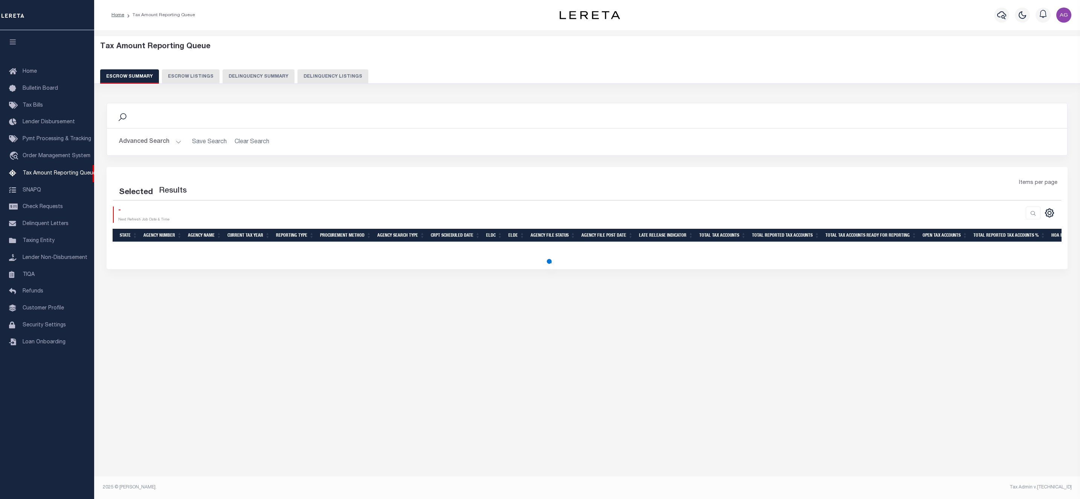
select select "100"
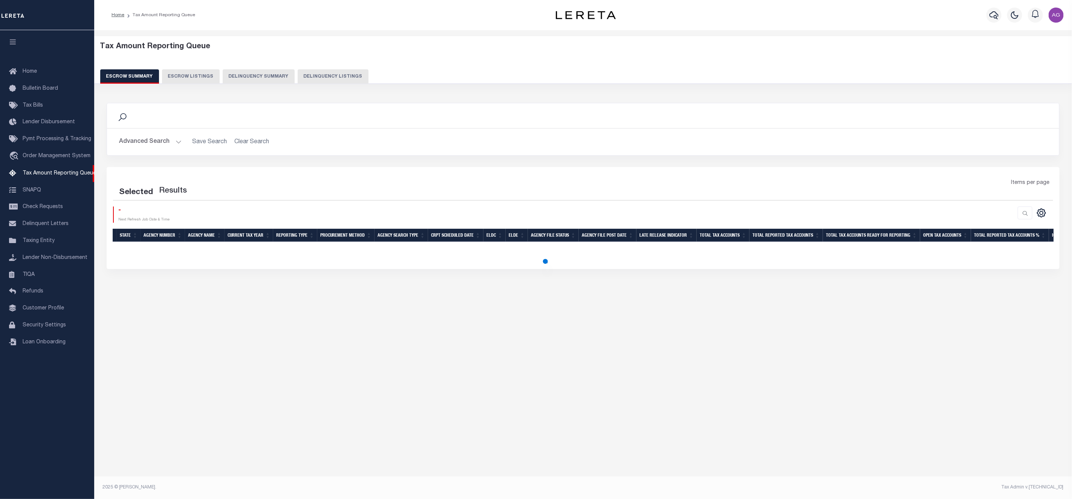
select select "100"
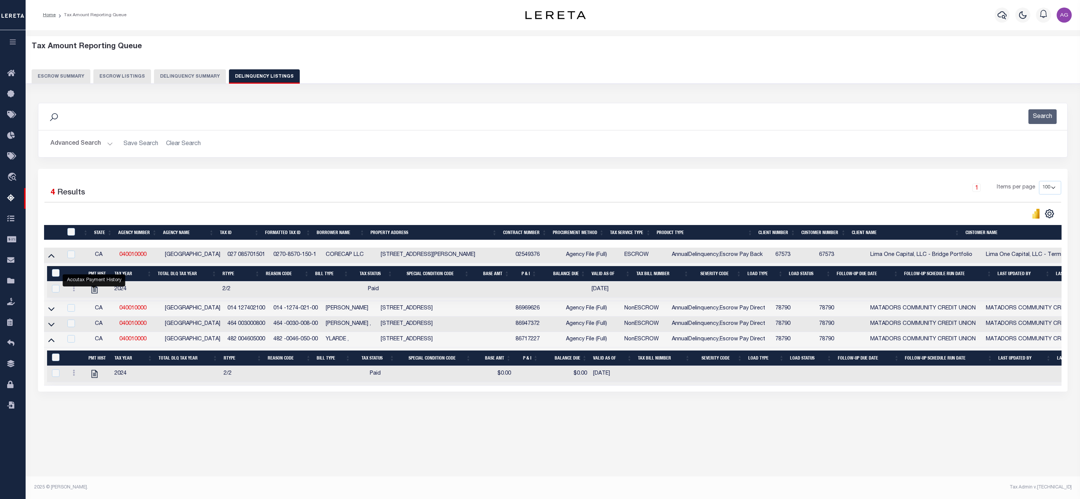
select select "100"
click at [611, 459] on div "Tax Amount Reporting Queue Escrow Summary Escrow Listings" at bounding box center [553, 244] width 1055 height 429
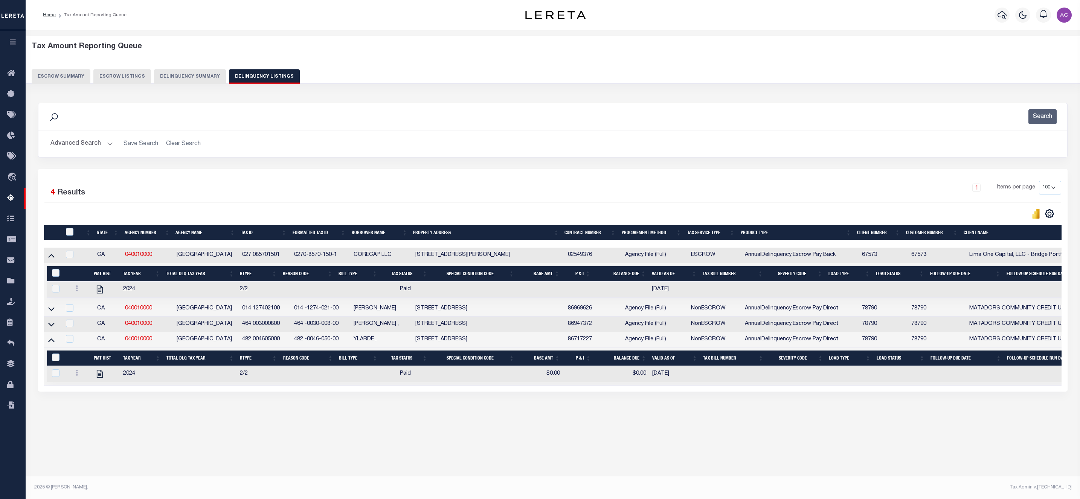
click at [184, 78] on button "Delinquency Summary" at bounding box center [190, 76] width 72 height 14
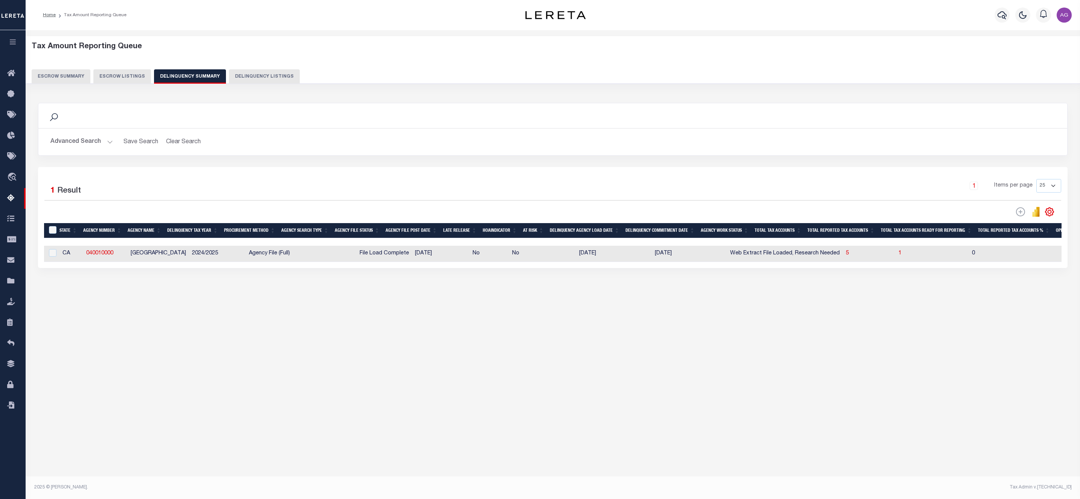
scroll to position [0, 192]
click at [69, 144] on button "Advanced Search" at bounding box center [81, 141] width 63 height 15
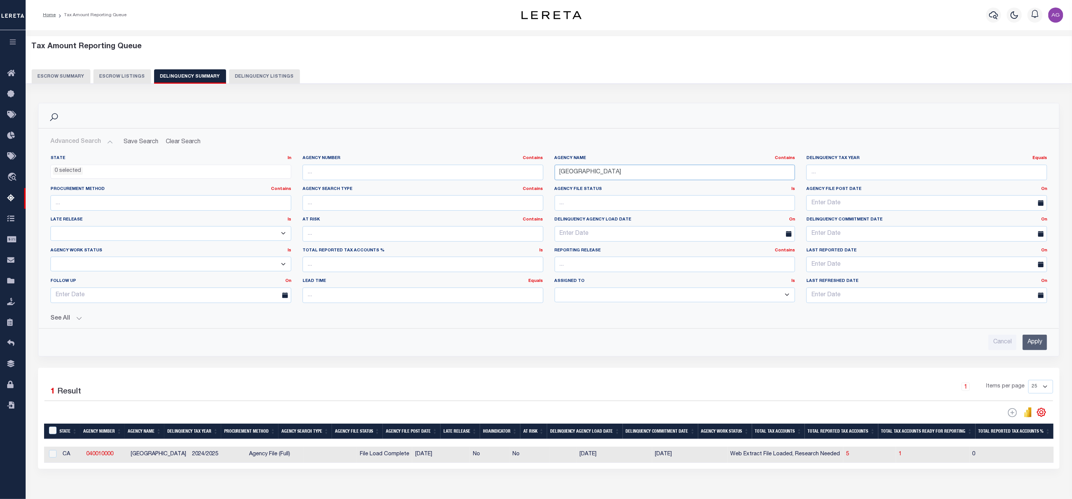
click at [656, 175] on input "[GEOGRAPHIC_DATA]" at bounding box center [674, 172] width 241 height 15
paste input "MANHATTAN SPEC ASMTS (DELQ ONLY)"
click at [1034, 348] on input "Apply" at bounding box center [1034, 341] width 24 height 15
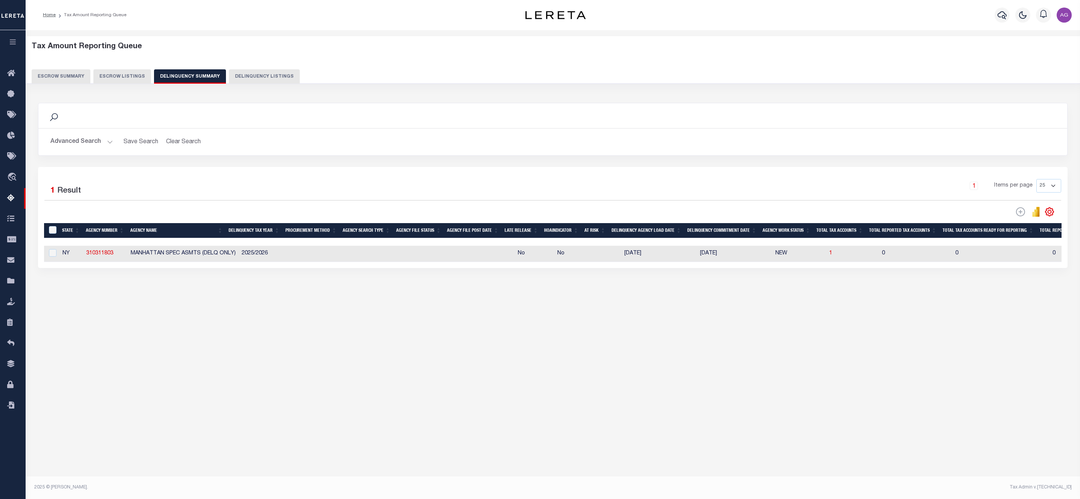
click at [85, 143] on button "Advanced Search" at bounding box center [81, 141] width 63 height 15
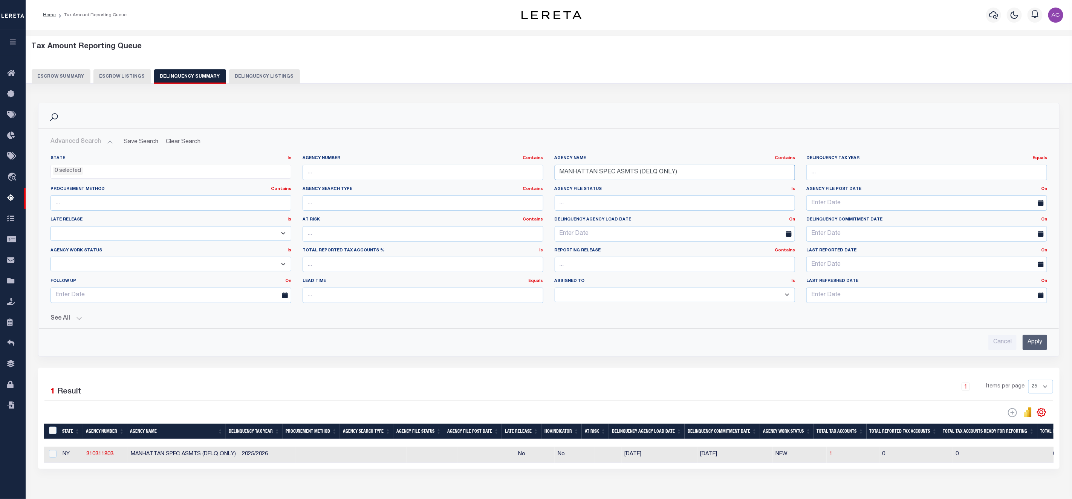
click at [624, 173] on input "MANHATTAN SPEC ASMTS (DELQ ONLY)" at bounding box center [674, 172] width 241 height 15
paste input "QUEENS"
type input "QUEENS SPEC ASMTS (DELQ ONLY)"
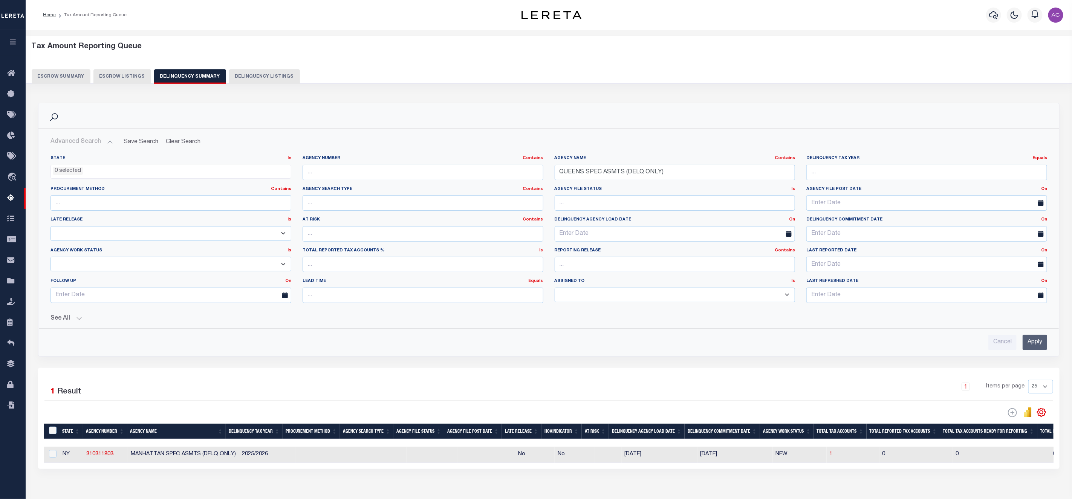
click at [1034, 350] on input "Apply" at bounding box center [1034, 341] width 24 height 15
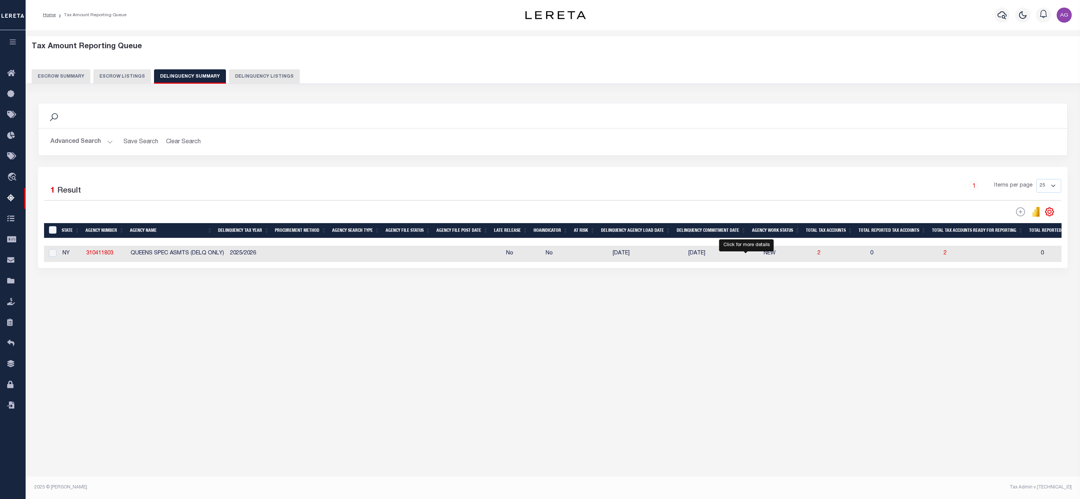
drag, startPoint x: 745, startPoint y: 257, endPoint x: 537, endPoint y: 298, distance: 211.5
click at [944, 256] on span "2" at bounding box center [945, 252] width 3 height 5
select select "100"
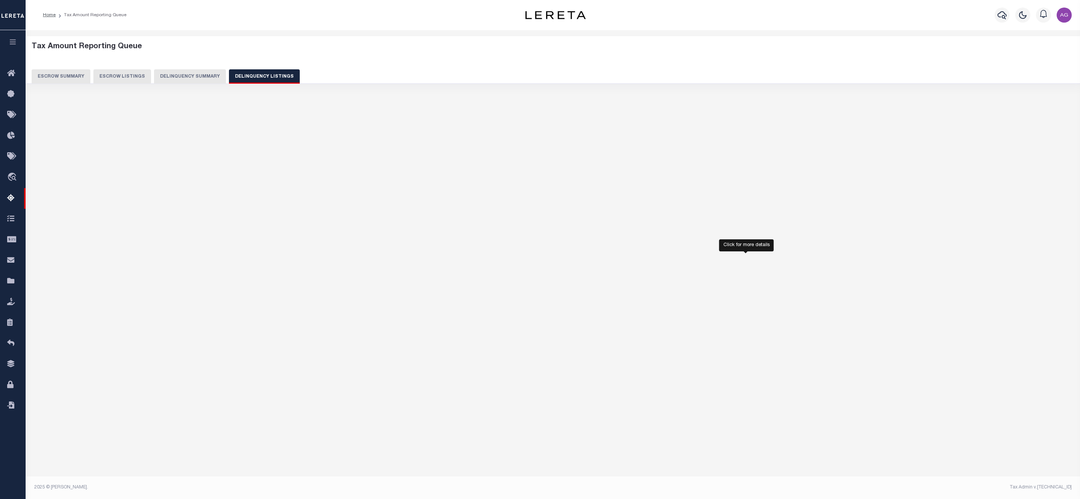
select select "100"
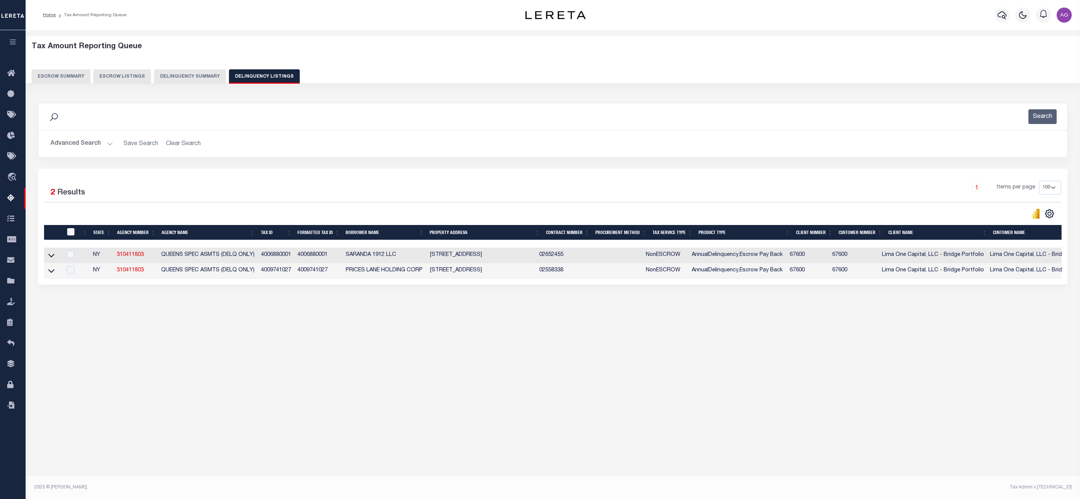
click at [70, 232] on input "checkbox" at bounding box center [71, 232] width 8 height 8
checkbox input "true"
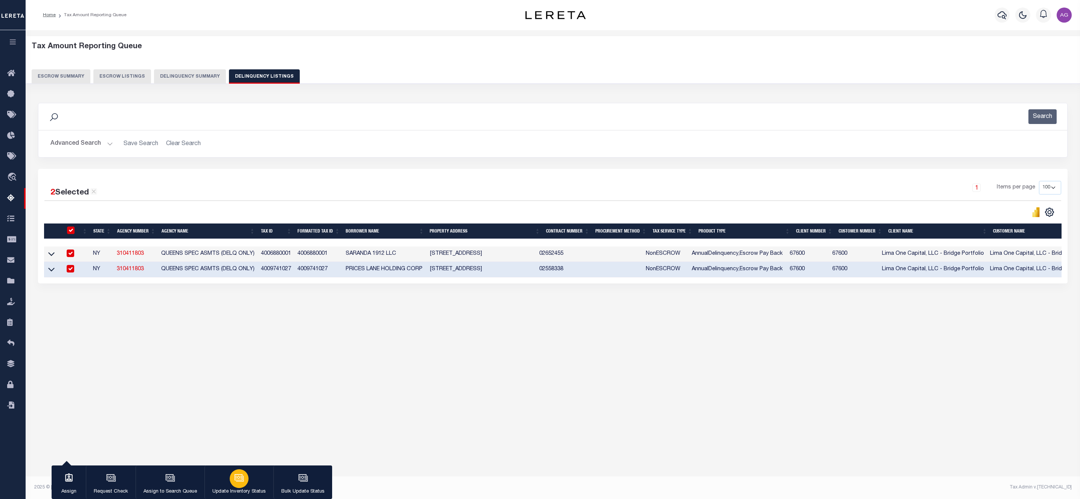
click at [238, 478] on icon "button" at bounding box center [239, 476] width 6 height 3
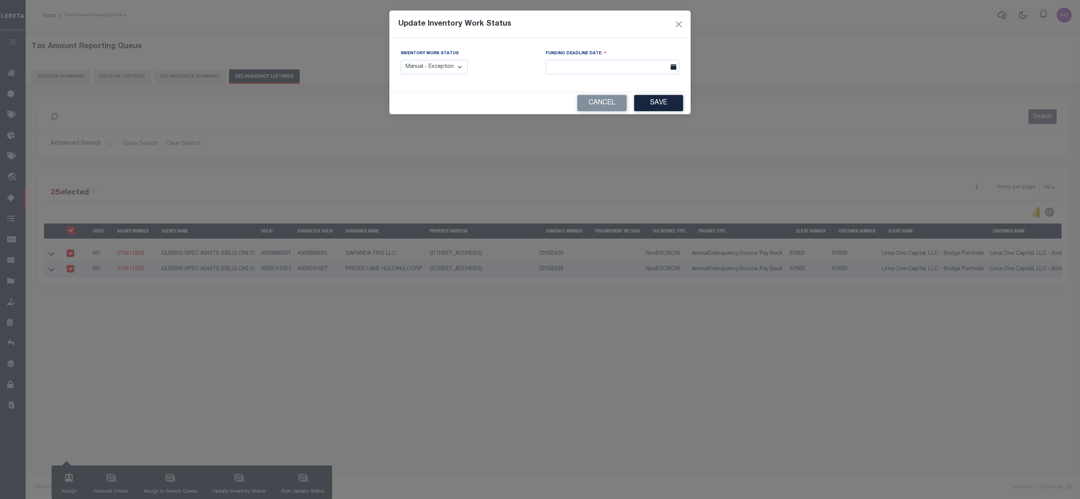
click at [445, 68] on select "Manual - Exception Pended - Awaiting Search Late Add Exception Completed" at bounding box center [434, 67] width 67 height 15
select select "3"
click at [401, 60] on select "Manual - Exception Pended - Awaiting Search Late Add Exception Completed" at bounding box center [434, 67] width 67 height 15
click at [665, 99] on button "Save" at bounding box center [658, 103] width 49 height 16
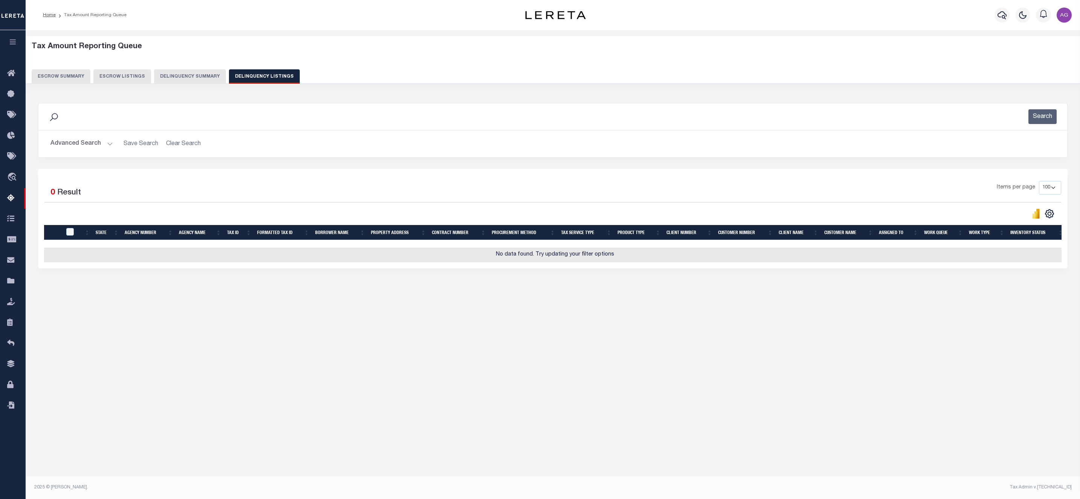
click at [193, 79] on button "Delinquency Summary" at bounding box center [190, 76] width 72 height 14
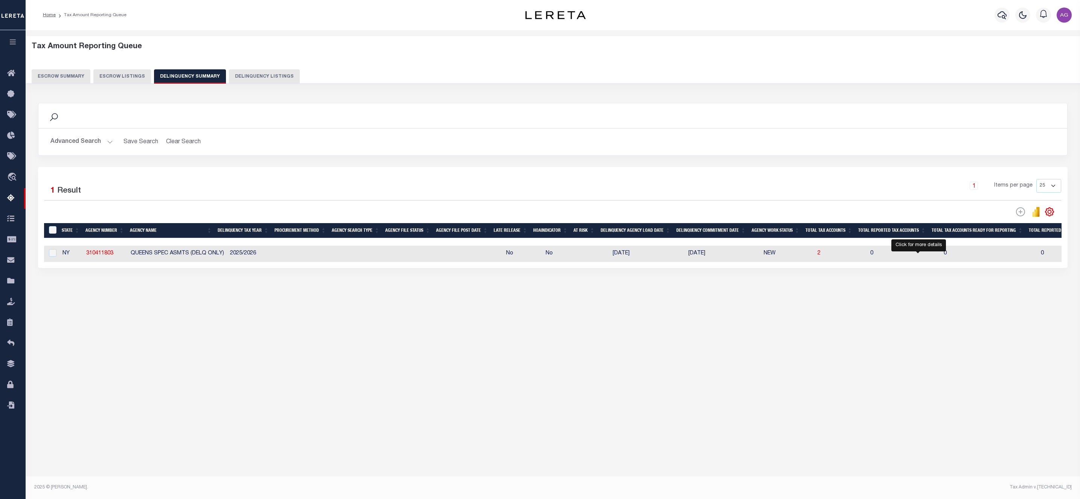
select select "100"
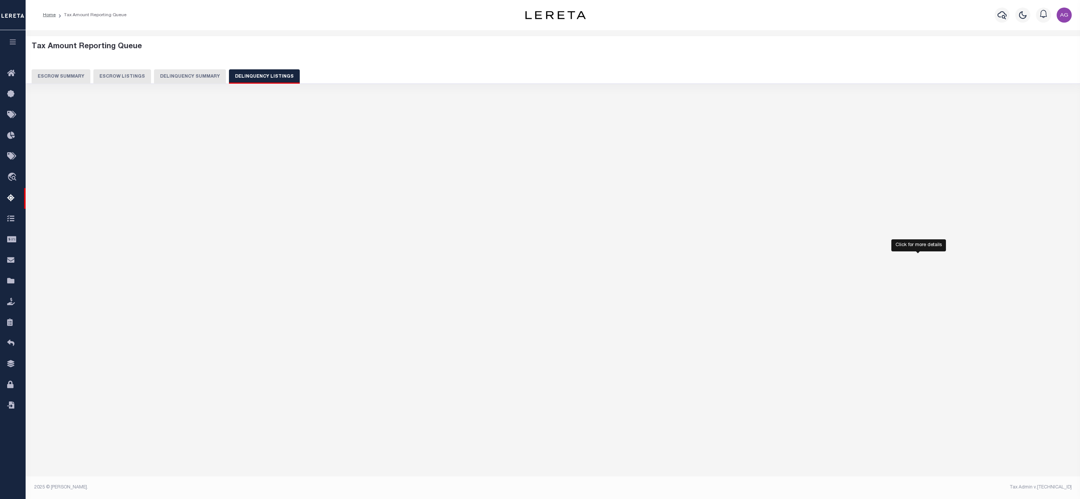
select select "100"
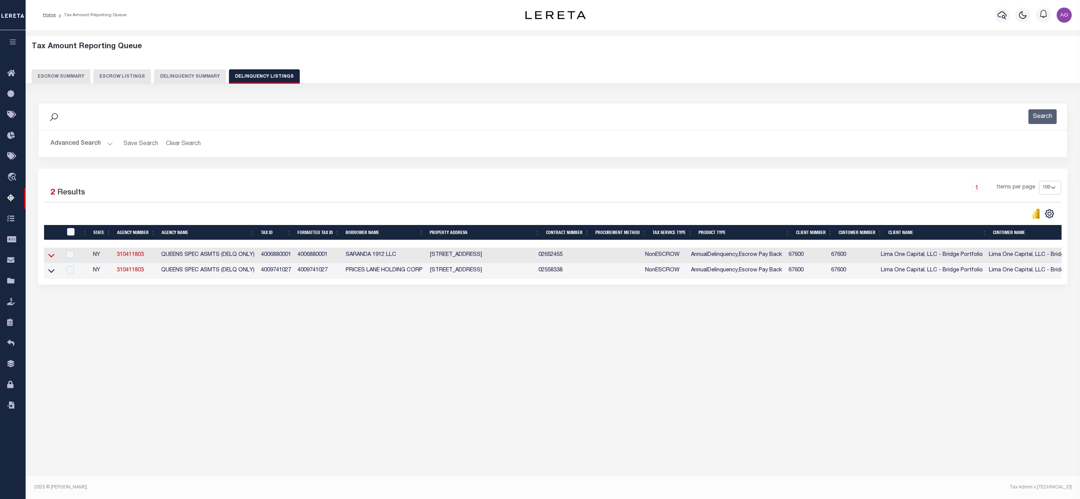
click at [51, 258] on icon at bounding box center [51, 256] width 6 height 4
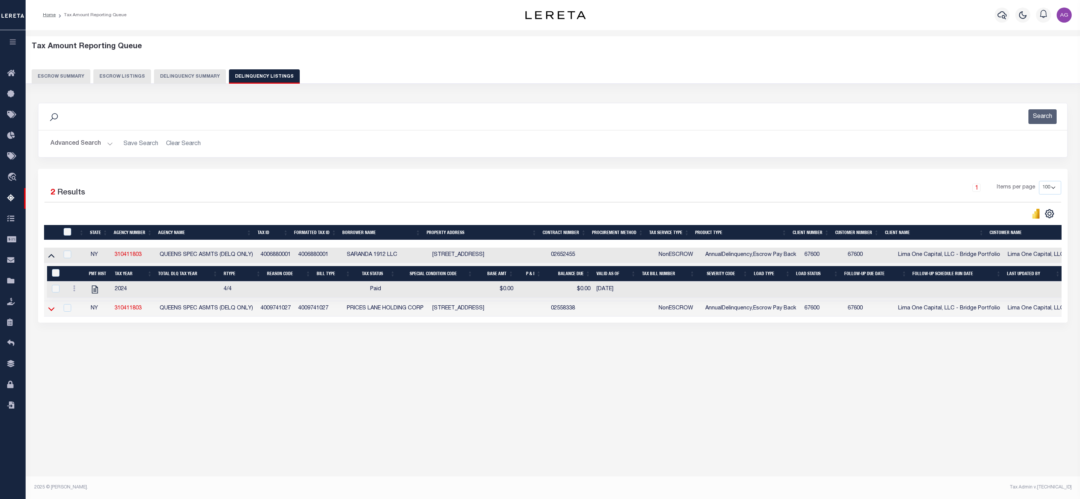
click at [54, 310] on icon at bounding box center [51, 309] width 6 height 8
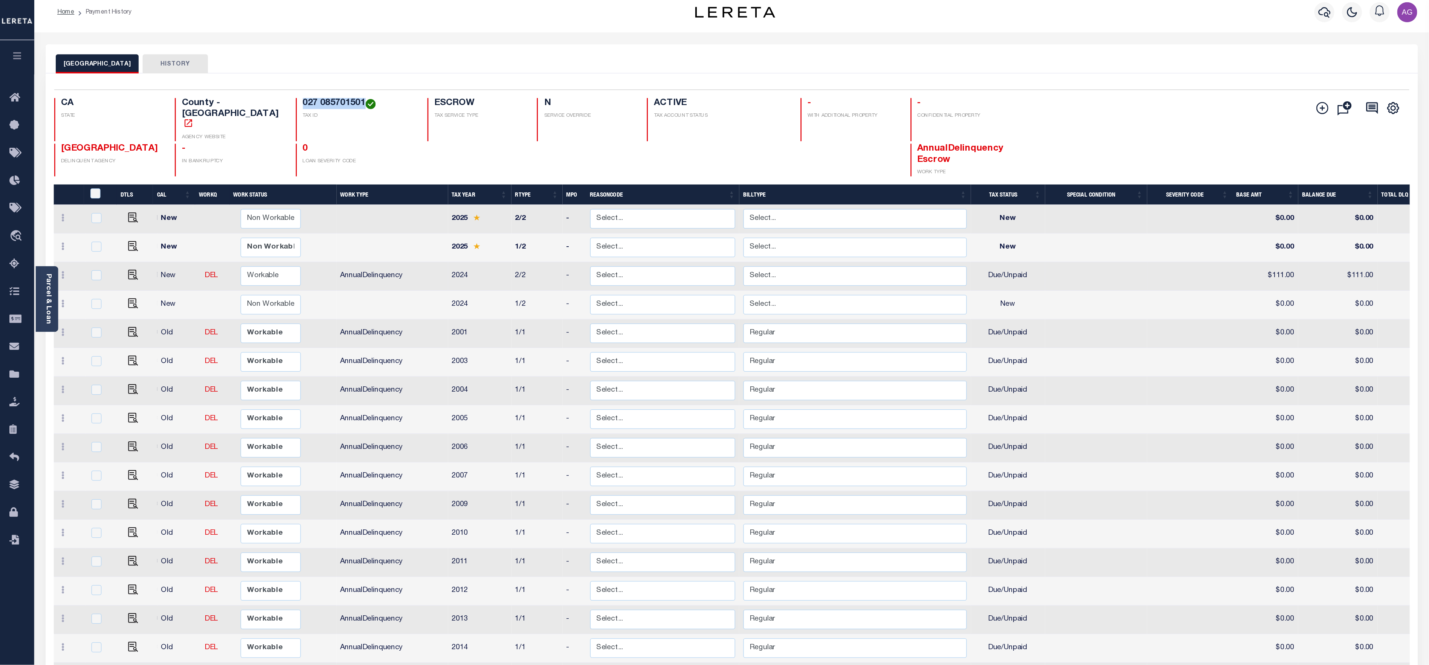
scroll to position [6, 0]
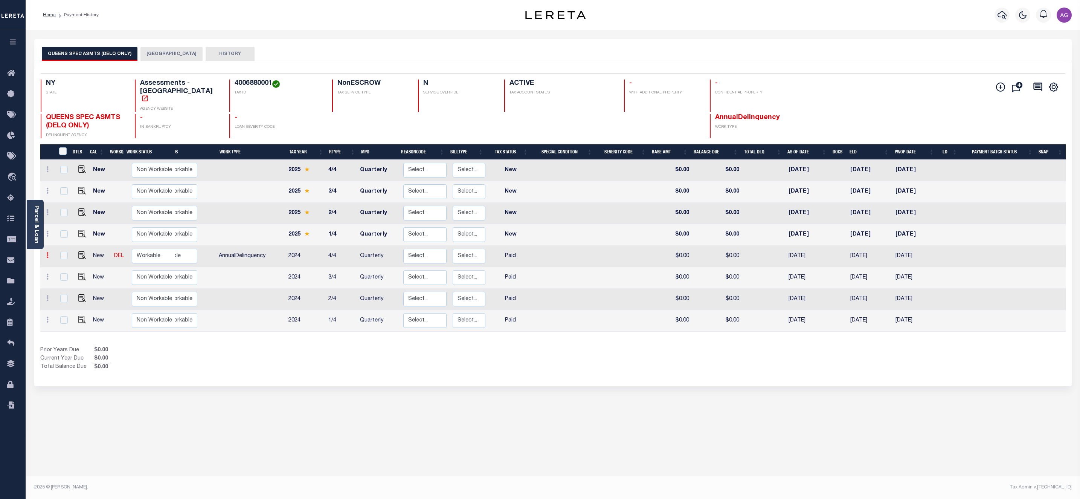
click at [44, 253] on link at bounding box center [47, 256] width 8 height 6
click at [62, 277] on img at bounding box center [66, 281] width 8 height 8
select select "PYD"
type input "$0.00"
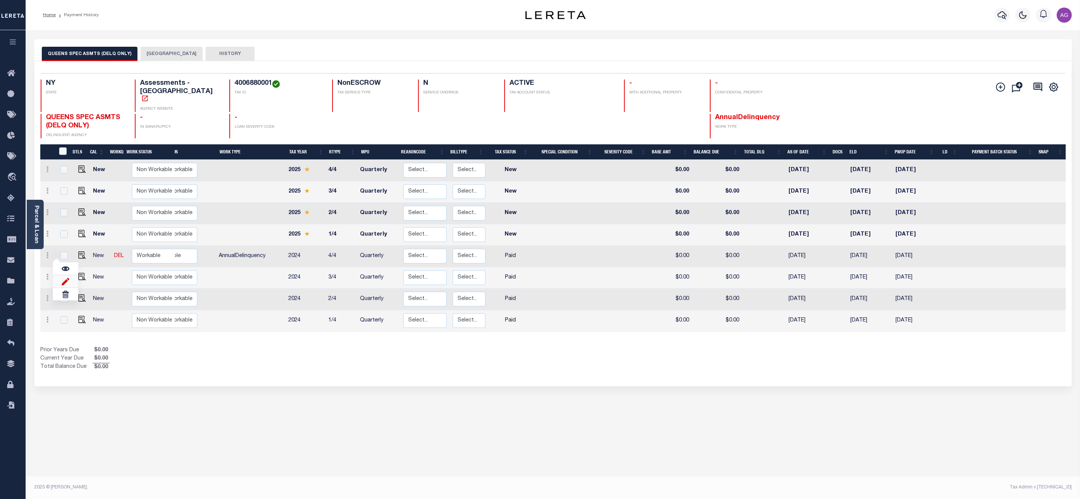
type input "[DATE]"
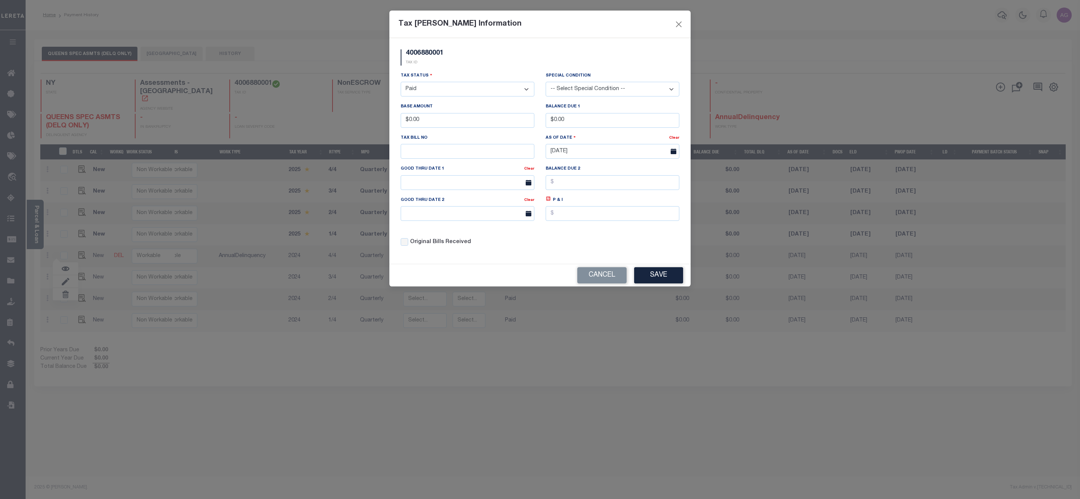
click at [441, 95] on select "- Select Status - Open Due/Unpaid Paid Incomplete No Tax Due Internal Refund Pr…" at bounding box center [468, 89] width 134 height 15
select select "DUE"
click at [401, 82] on select "- Select Status - Open Due/Unpaid Paid Incomplete No Tax Due Internal Refund Pr…" at bounding box center [468, 89] width 134 height 15
drag, startPoint x: 408, startPoint y: 123, endPoint x: 452, endPoint y: 128, distance: 44.3
click at [452, 128] on input "$0.00" at bounding box center [468, 120] width 134 height 15
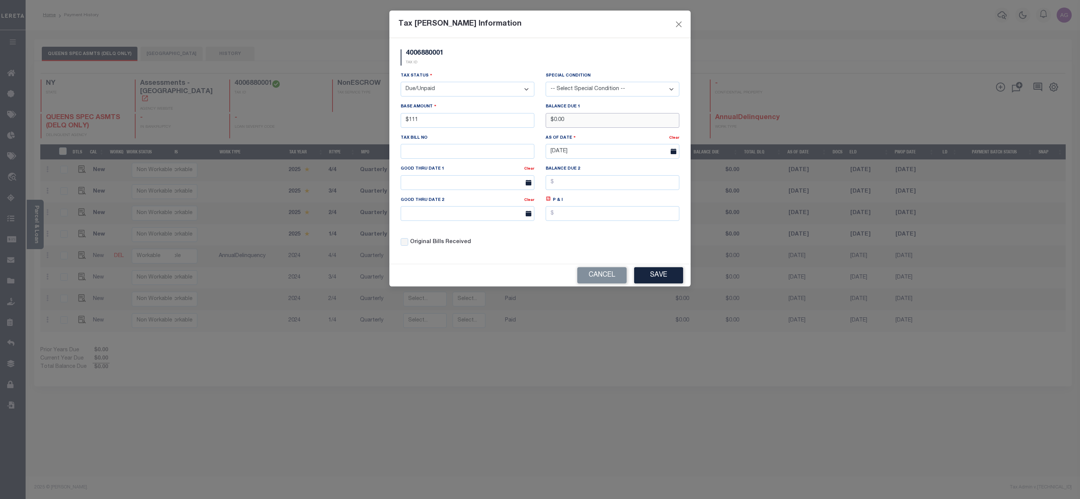
type input "$111.00"
drag, startPoint x: 554, startPoint y: 121, endPoint x: 583, endPoint y: 121, distance: 29.4
click at [583, 121] on input "$0.00" at bounding box center [613, 120] width 134 height 15
type input "$111.00"
click at [581, 90] on select "-- Select Special Condition -- 3RD PARTY TAX LIEN AGENCY TAX LIEN (A.K.A Inside…" at bounding box center [613, 89] width 134 height 15
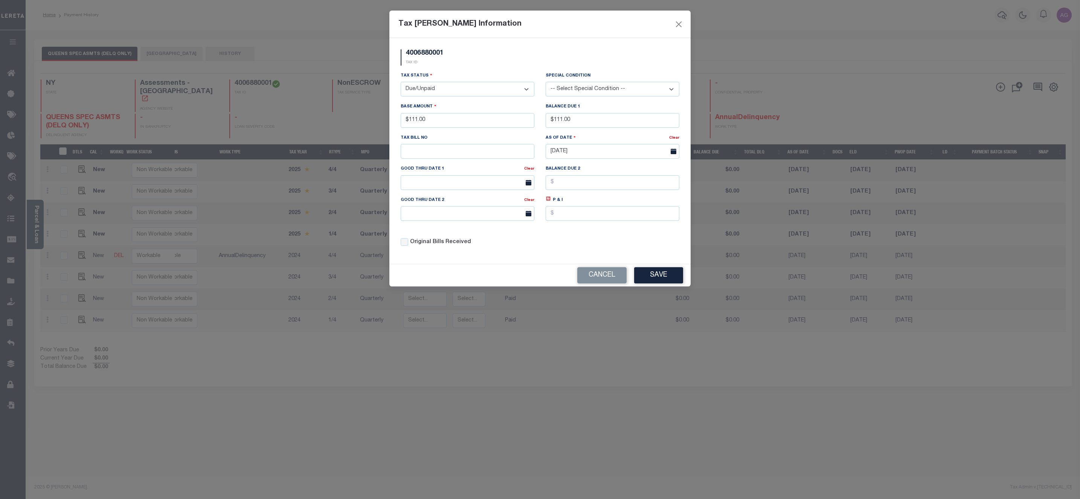
select select "20"
click at [546, 82] on select "-- Select Special Condition -- 3RD PARTY TAX LIEN AGENCY TAX LIEN (A.K.A Inside…" at bounding box center [613, 89] width 134 height 15
click at [662, 275] on button "Save" at bounding box center [658, 275] width 49 height 16
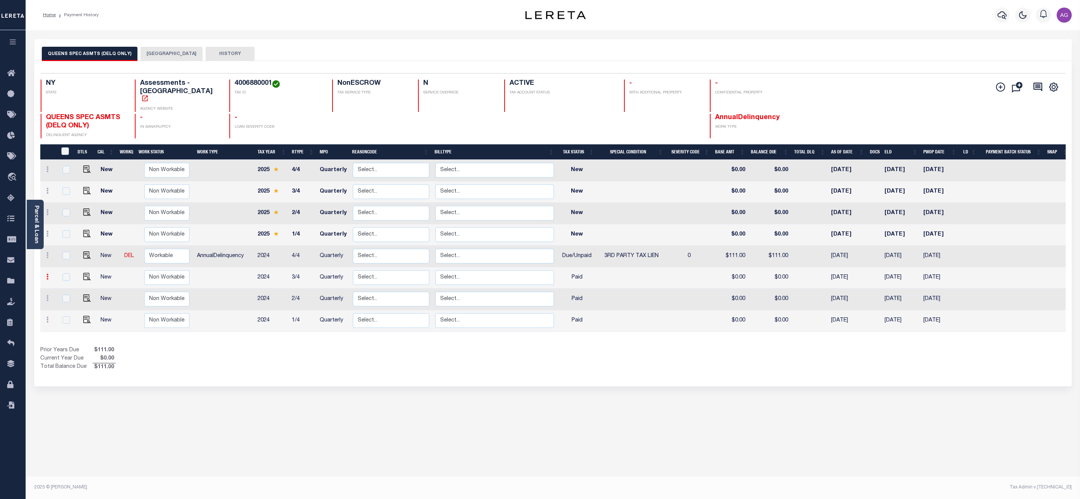
click at [43, 275] on link at bounding box center [47, 278] width 8 height 6
click at [63, 299] on img at bounding box center [66, 303] width 8 height 8
type input "$0.00"
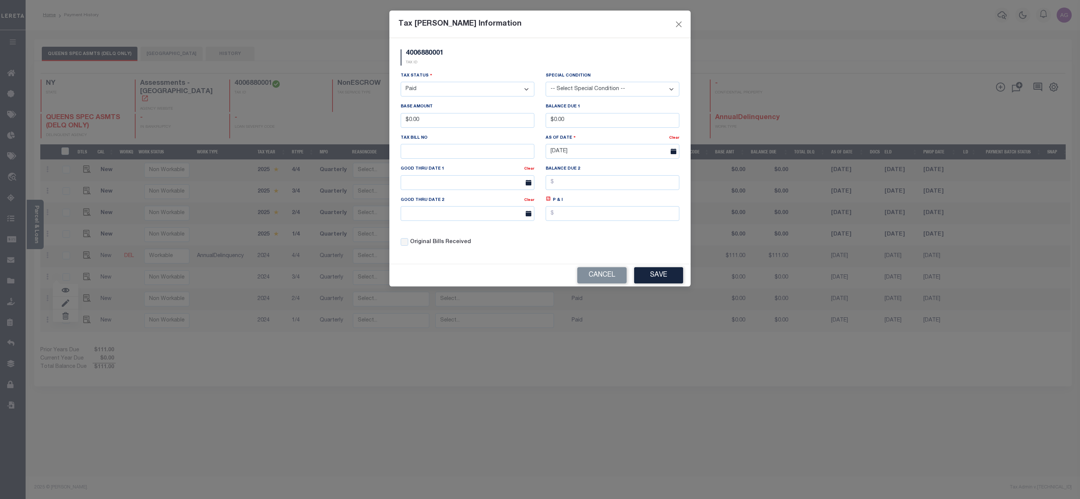
click at [435, 85] on select "- Select Status - Open Due/Unpaid Paid Incomplete No Tax Due Internal Refund Pr…" at bounding box center [468, 89] width 134 height 15
select select "DUE"
click at [401, 82] on select "- Select Status - Open Due/Unpaid Paid Incomplete No Tax Due Internal Refund Pr…" at bounding box center [468, 89] width 134 height 15
drag, startPoint x: 408, startPoint y: 124, endPoint x: 442, endPoint y: 119, distance: 34.3
click at [442, 119] on input "$0.00" at bounding box center [468, 120] width 134 height 15
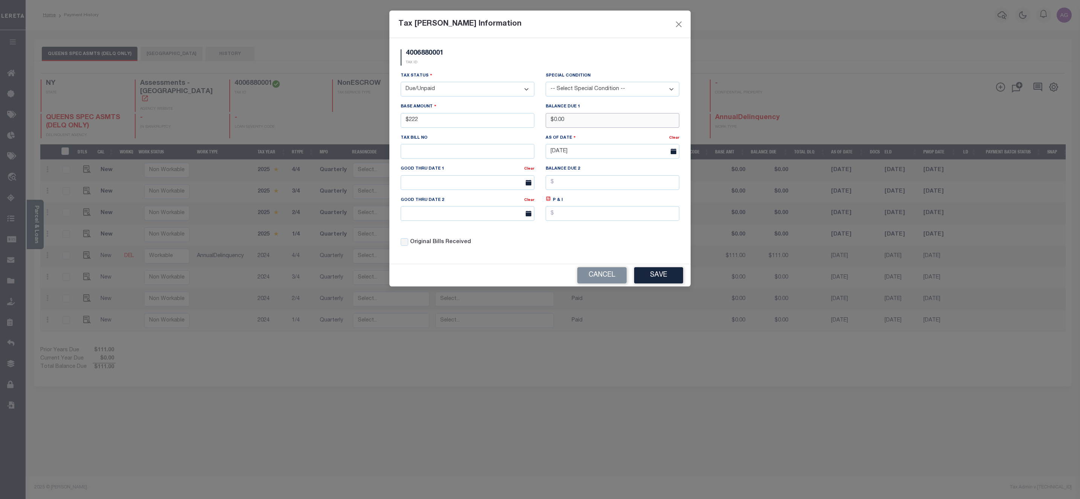
type input "$222.00"
drag, startPoint x: 553, startPoint y: 125, endPoint x: 590, endPoint y: 129, distance: 37.9
click at [590, 128] on input "$0.00" at bounding box center [613, 120] width 134 height 15
type input "$222.00"
click at [644, 276] on button "Save" at bounding box center [658, 275] width 49 height 16
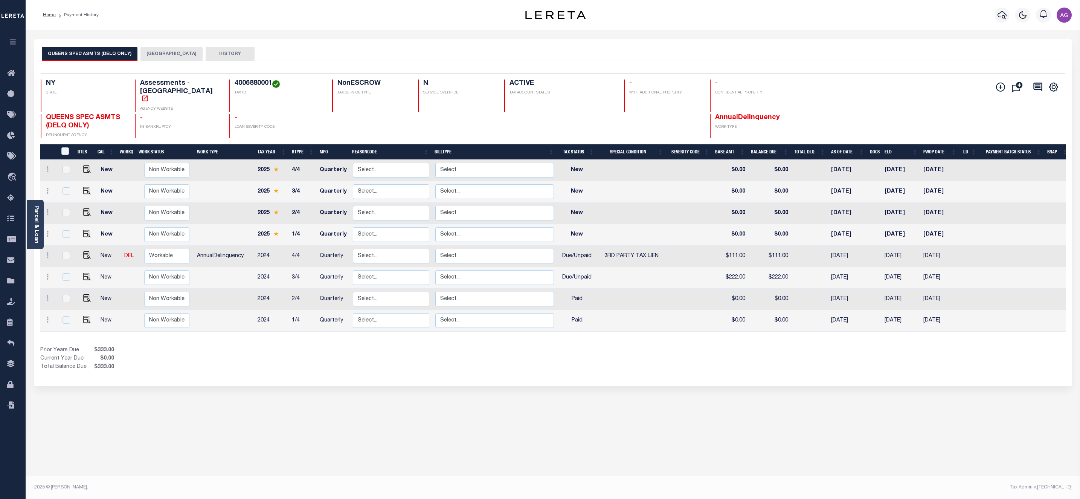
click at [47, 295] on div at bounding box center [48, 299] width 11 height 9
checkbox input "true"
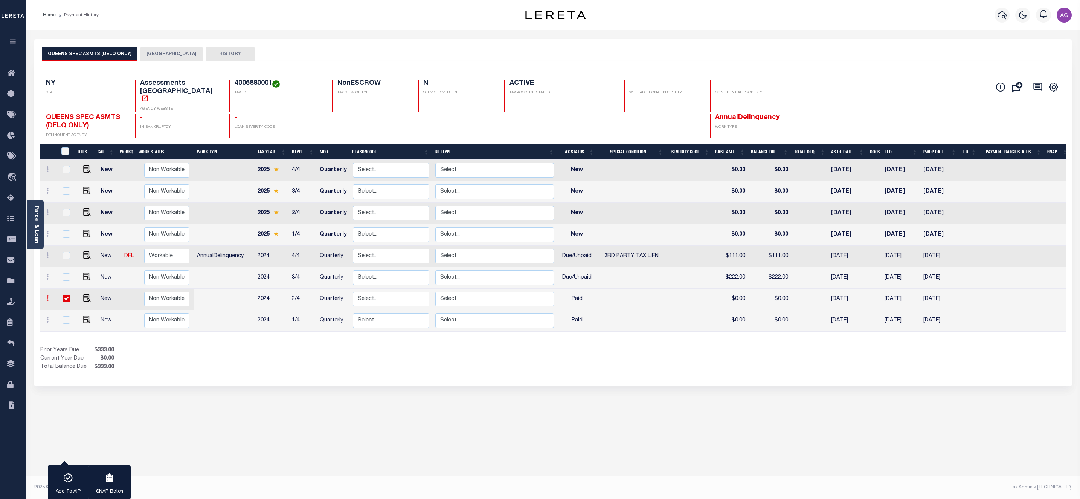
click at [47, 295] on icon at bounding box center [47, 298] width 2 height 6
click at [66, 278] on img at bounding box center [66, 282] width 8 height 8
type input "$0.00"
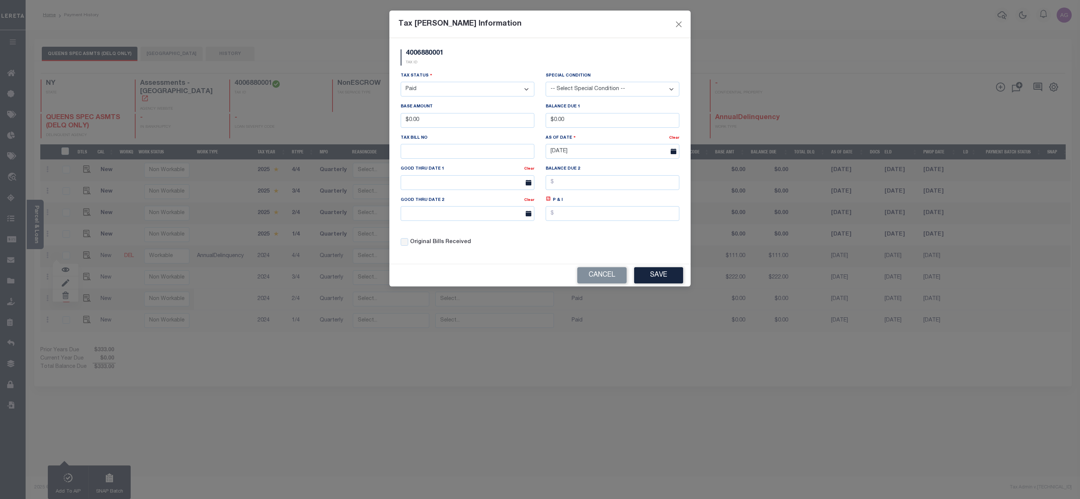
click at [459, 89] on select "- Select Status - Open Due/Unpaid Paid Incomplete No Tax Due Internal Refund Pr…" at bounding box center [468, 89] width 134 height 15
click at [401, 82] on select "- Select Status - Open Due/Unpaid Paid Incomplete No Tax Due Internal Refund Pr…" at bounding box center [468, 89] width 134 height 15
click at [650, 276] on button "Save" at bounding box center [658, 275] width 49 height 16
select select "PYD"
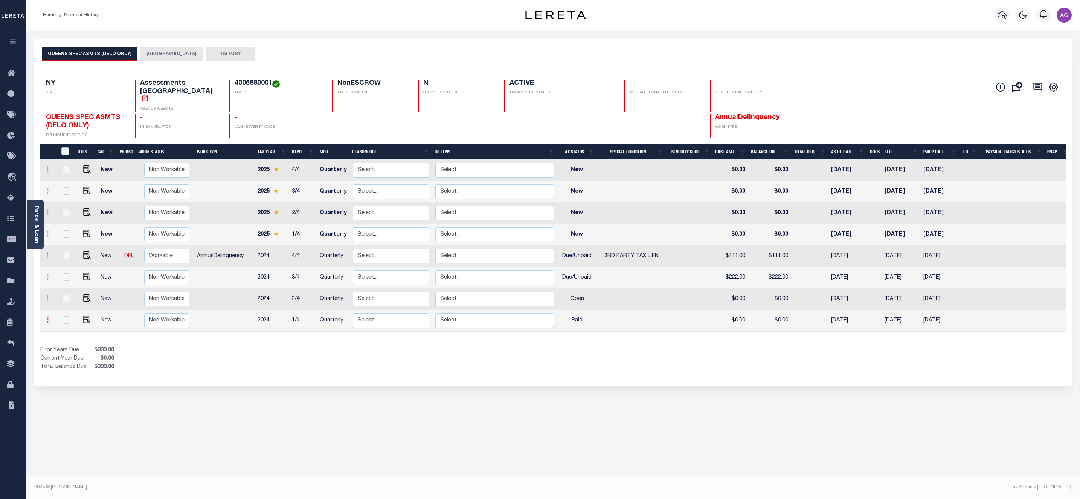
click at [49, 317] on link at bounding box center [47, 320] width 8 height 6
click at [64, 300] on img at bounding box center [66, 304] width 8 height 8
type input "$0.00"
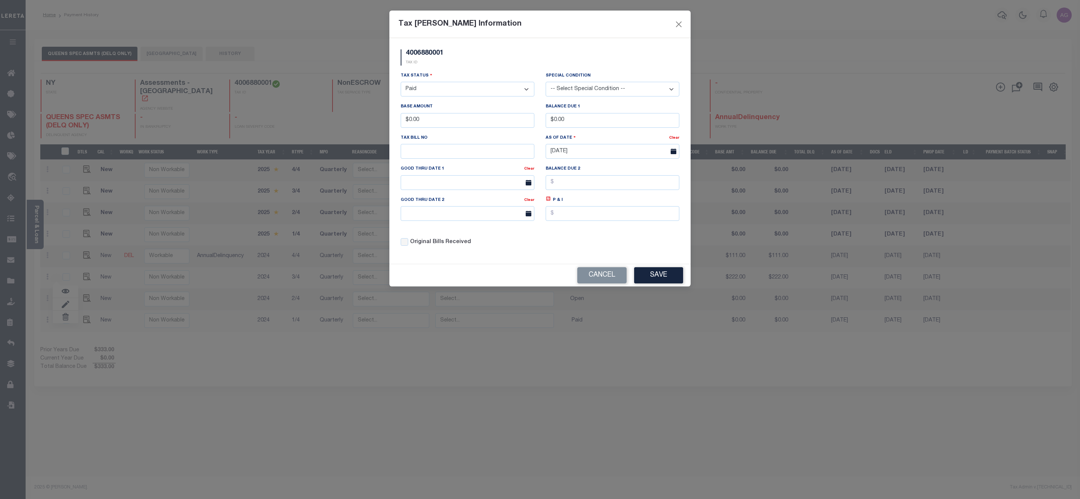
click at [420, 89] on select "- Select Status - Open Due/Unpaid Paid Incomplete No Tax Due Internal Refund Pr…" at bounding box center [468, 89] width 134 height 15
select select "NW2"
click at [401, 82] on select "- Select Status - Open Due/Unpaid Paid Incomplete No Tax Due Internal Refund Pr…" at bounding box center [468, 89] width 134 height 15
click at [657, 283] on button "Save" at bounding box center [658, 275] width 49 height 16
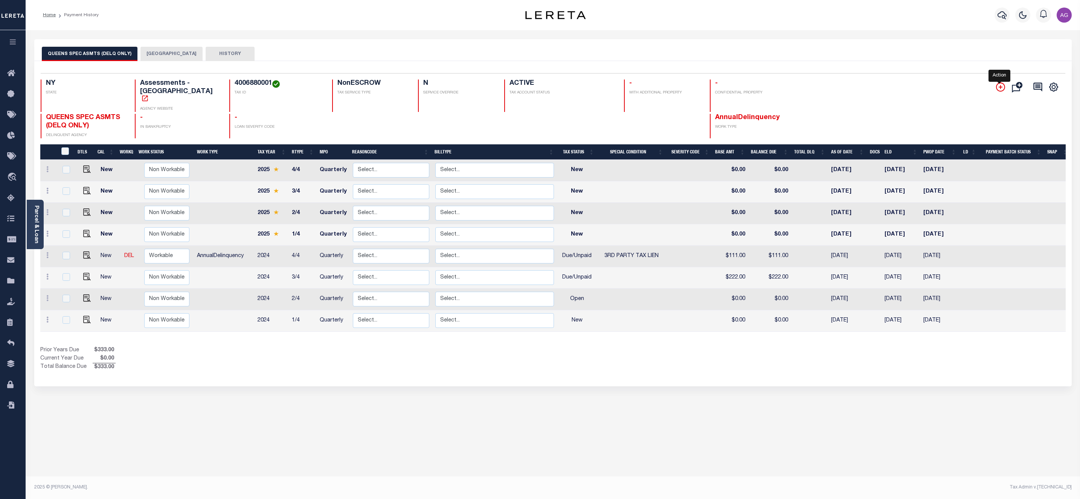
click at [1001, 86] on icon "" at bounding box center [1000, 86] width 9 height 9
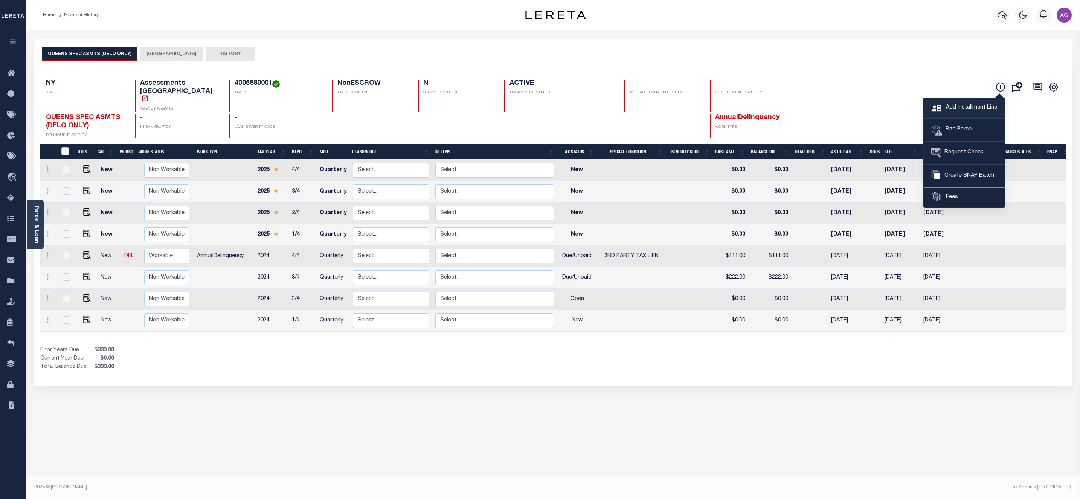
click at [970, 111] on span "Add Installment Line" at bounding box center [970, 108] width 53 height 8
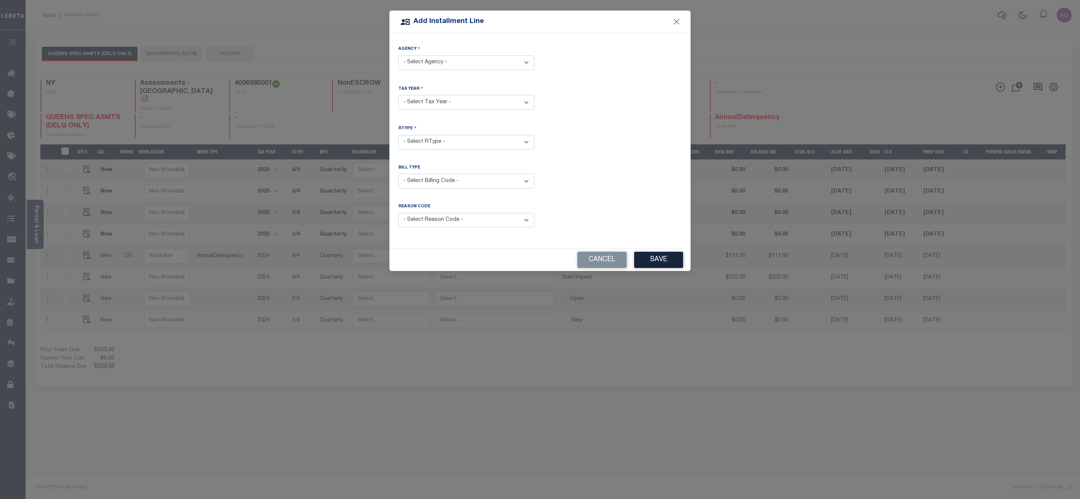
click at [455, 57] on select "- Select Agency - [GEOGRAPHIC_DATA] - Borough [GEOGRAPHIC_DATA] SPEC ASMTS (DEL…" at bounding box center [466, 62] width 136 height 15
select select "7803028249"
click at [398, 55] on select "- Select Agency - [GEOGRAPHIC_DATA] - Borough [GEOGRAPHIC_DATA] SPEC ASMTS (DEL…" at bounding box center [466, 62] width 136 height 15
click at [434, 105] on select "- Select Year - 2024 2025 2026" at bounding box center [466, 102] width 136 height 15
click at [596, 125] on div "RType - Select RType -" at bounding box center [540, 143] width 295 height 37
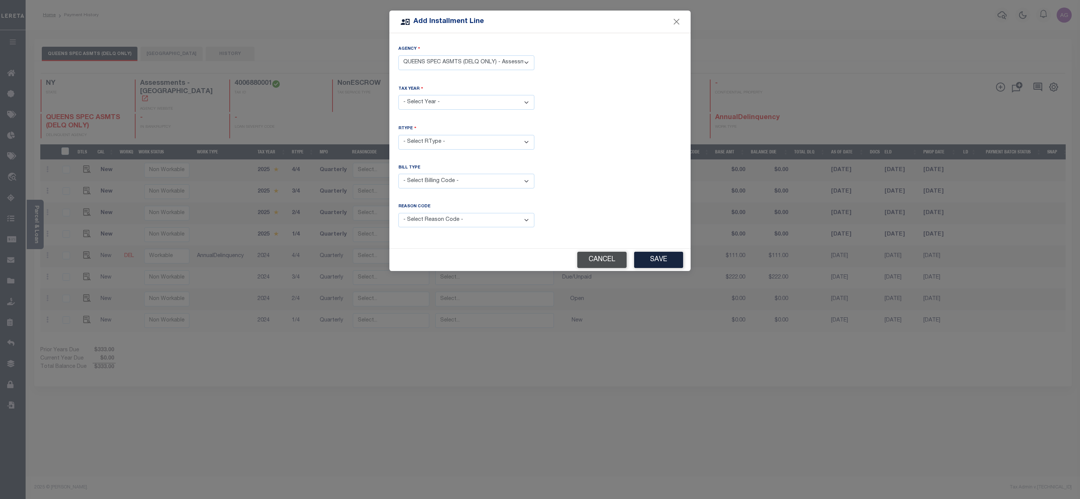
click at [615, 256] on button "Cancel" at bounding box center [601, 260] width 49 height 16
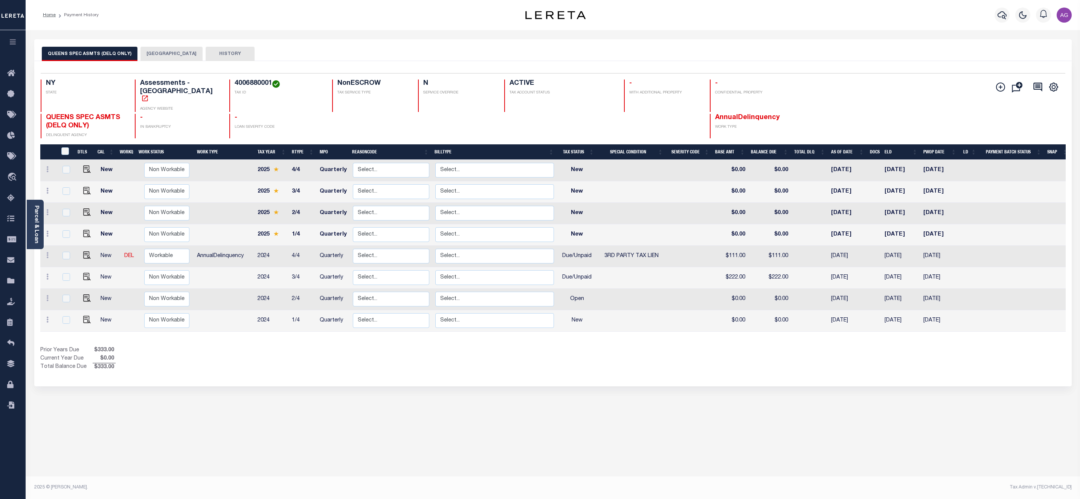
click at [282, 346] on div "Prior Years Due $333.00 Current Year Due $0.00 Total Balance Due $333.00" at bounding box center [296, 358] width 513 height 25
drag, startPoint x: 222, startPoint y: 86, endPoint x: 259, endPoint y: 85, distance: 37.3
click at [259, 85] on h4 "4006880001" at bounding box center [279, 83] width 89 height 8
copy h4 "4006880001"
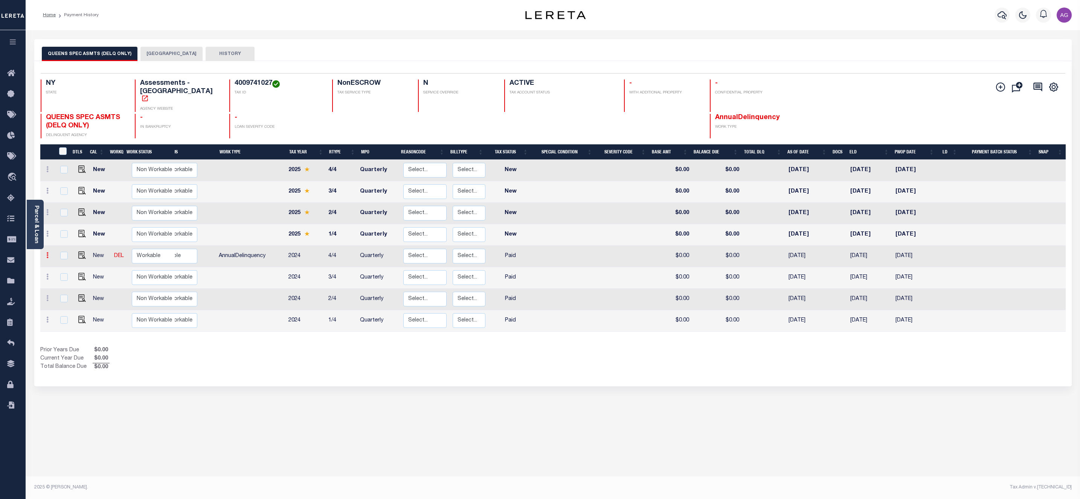
click at [50, 253] on link at bounding box center [47, 256] width 8 height 6
click at [68, 277] on img at bounding box center [66, 281] width 8 height 8
select select "PYD"
type input "$0.00"
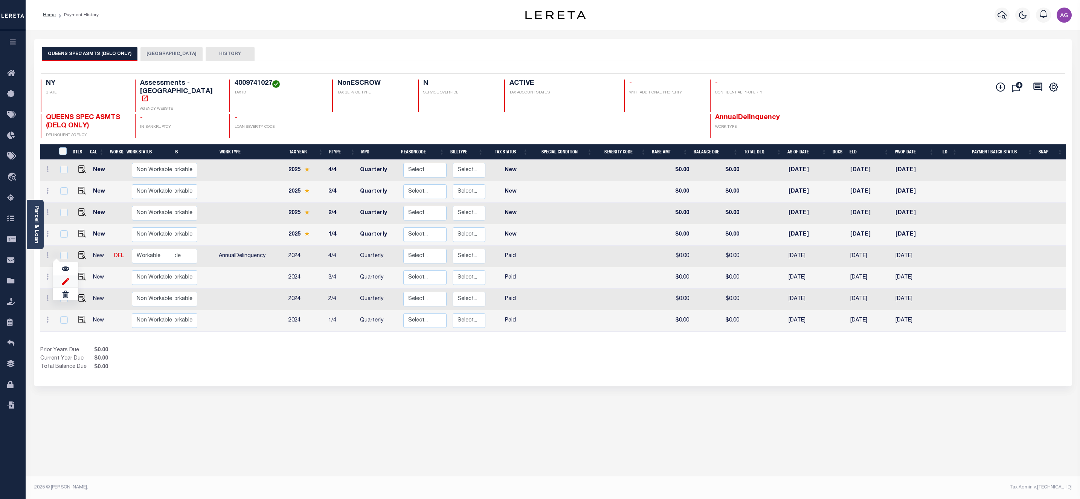
type input "[DATE]"
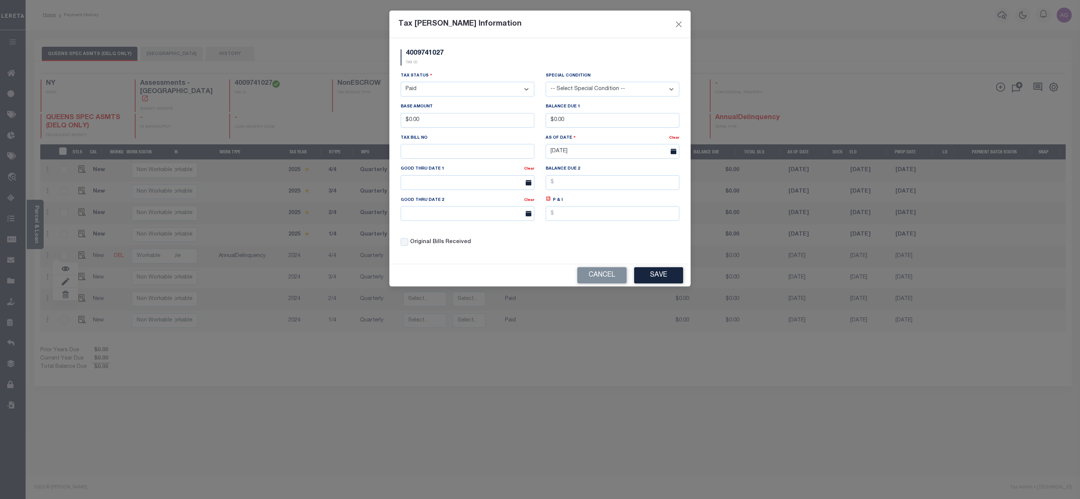
click at [452, 92] on select "- Select Status - Open Due/Unpaid Paid Incomplete No Tax Due Internal Refund Pr…" at bounding box center [468, 89] width 134 height 15
select select "DUE"
click at [401, 82] on select "- Select Status - Open Due/Unpaid Paid Incomplete No Tax Due Internal Refund Pr…" at bounding box center [468, 89] width 134 height 15
drag, startPoint x: 408, startPoint y: 121, endPoint x: 444, endPoint y: 120, distance: 36.2
click at [444, 120] on input "$0.00" at bounding box center [468, 120] width 134 height 15
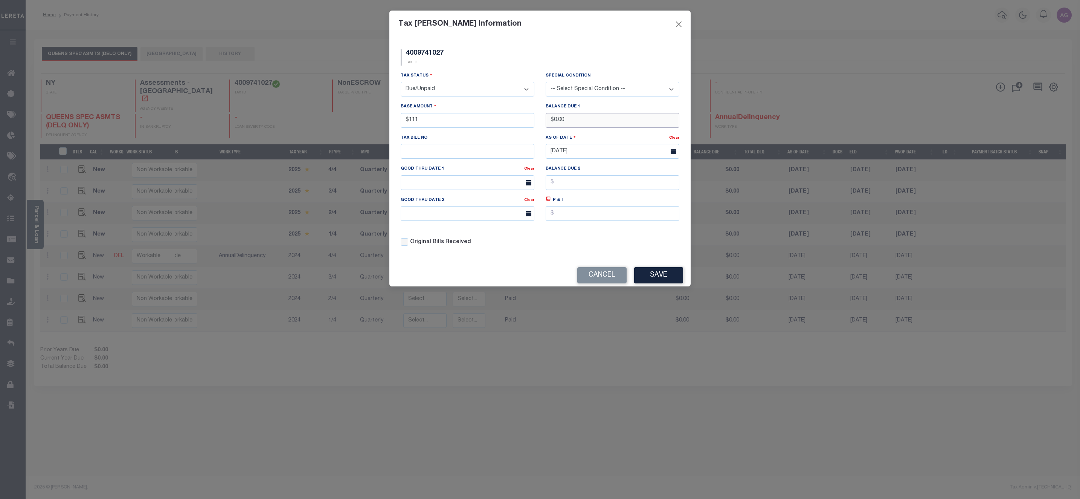
type input "$111.00"
drag, startPoint x: 555, startPoint y: 121, endPoint x: 592, endPoint y: 120, distance: 37.3
click at [592, 120] on input "$0.00" at bounding box center [613, 120] width 134 height 15
type input "$111.00"
click at [663, 282] on button "Save" at bounding box center [658, 275] width 49 height 16
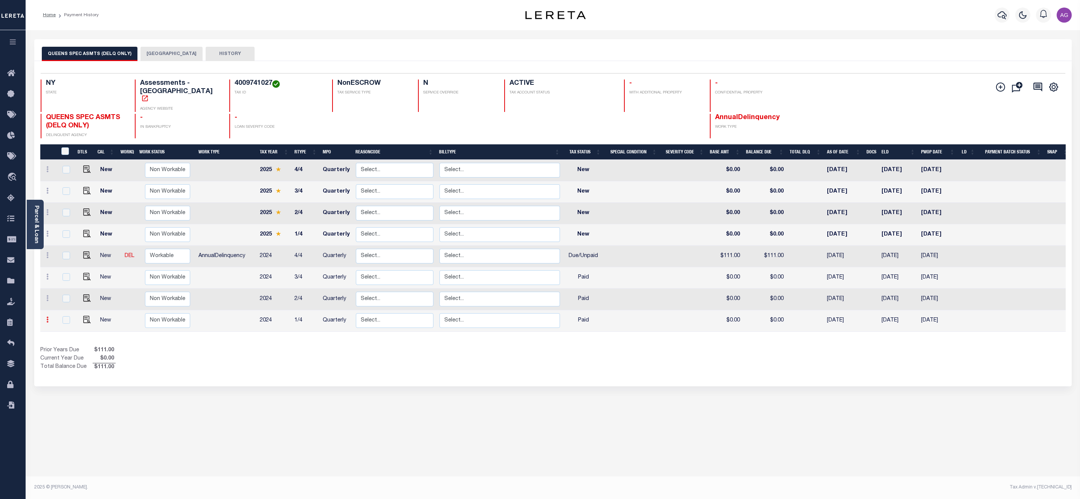
click at [48, 316] on icon at bounding box center [47, 319] width 2 height 6
click at [64, 300] on img at bounding box center [66, 304] width 8 height 8
type input "$0.00"
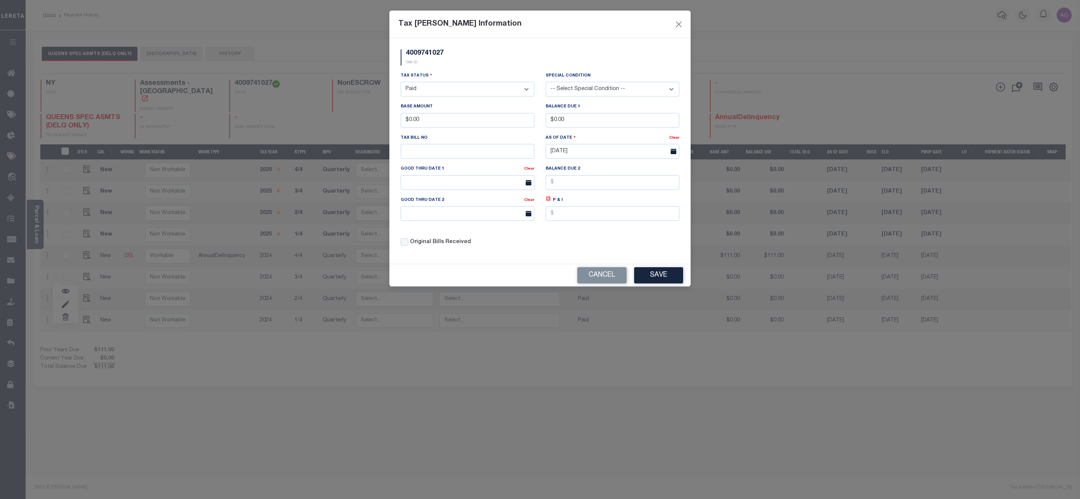
click at [427, 82] on div "Tax Status - Select Status - Open Due/Unpaid Paid Incomplete No Tax Due Interna…" at bounding box center [468, 84] width 134 height 25
click at [432, 89] on select "- Select Status - Open Due/Unpaid Paid Incomplete No Tax Due Internal Refund Pr…" at bounding box center [468, 89] width 134 height 15
select select "DUE"
click at [401, 82] on select "- Select Status - Open Due/Unpaid Paid Incomplete No Tax Due Internal Refund Pr…" at bounding box center [468, 89] width 134 height 15
drag, startPoint x: 409, startPoint y: 125, endPoint x: 444, endPoint y: 121, distance: 35.3
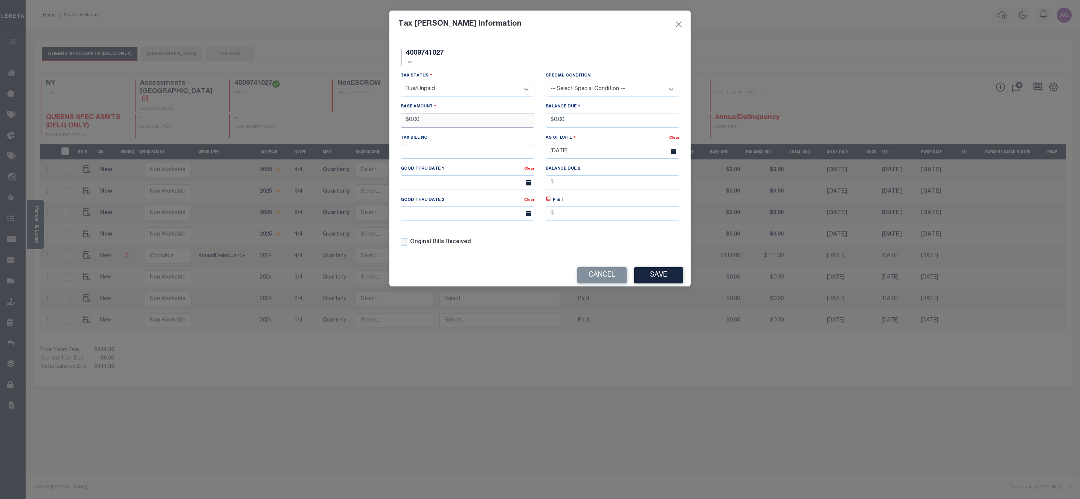
click at [441, 121] on input "$0.00" at bounding box center [468, 120] width 134 height 15
type input "$222.00"
drag, startPoint x: 551, startPoint y: 121, endPoint x: 591, endPoint y: 119, distance: 40.0
click at [589, 119] on input "2" at bounding box center [613, 120] width 134 height 15
type input "$222.00"
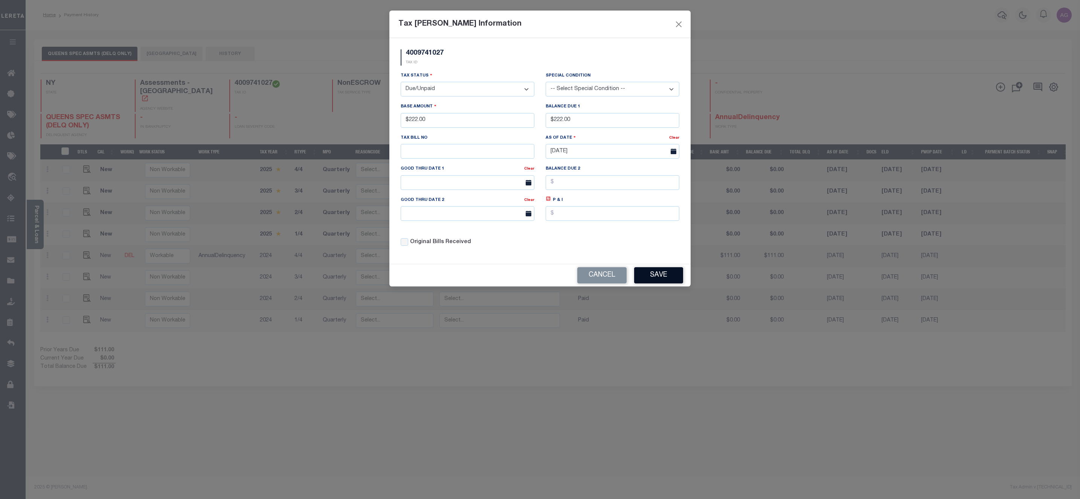
click at [653, 283] on button "Save" at bounding box center [658, 275] width 49 height 16
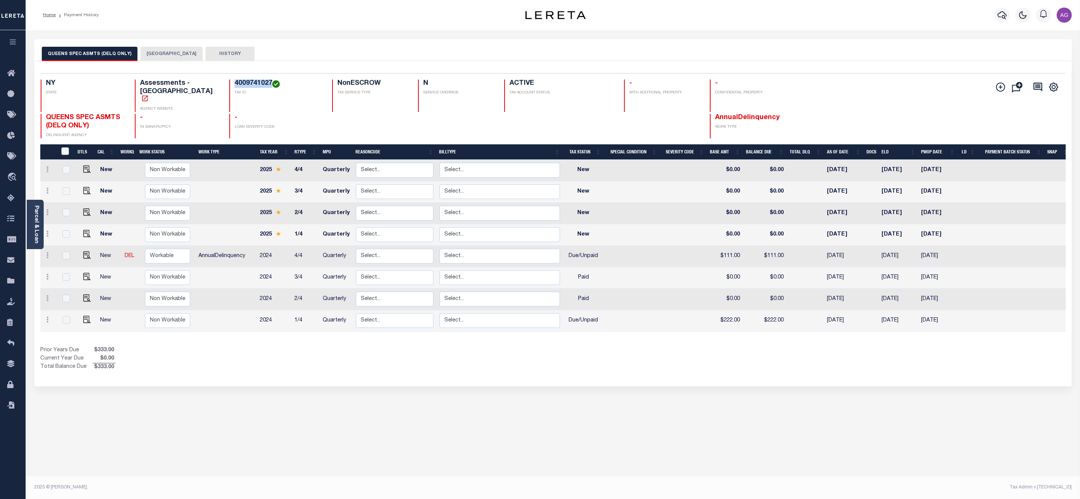
drag, startPoint x: 220, startPoint y: 82, endPoint x: 260, endPoint y: 79, distance: 39.6
click at [260, 79] on div "4009741027 TAX ID" at bounding box center [276, 95] width 94 height 32
copy h4 "4009741027"
